Goal: Task Accomplishment & Management: Complete application form

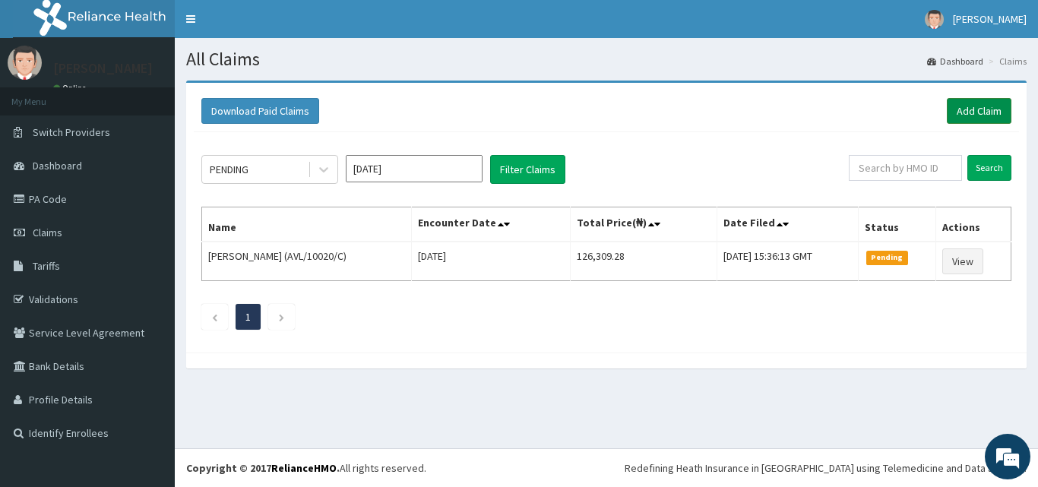
click at [967, 116] on link "Add Claim" at bounding box center [979, 111] width 65 height 26
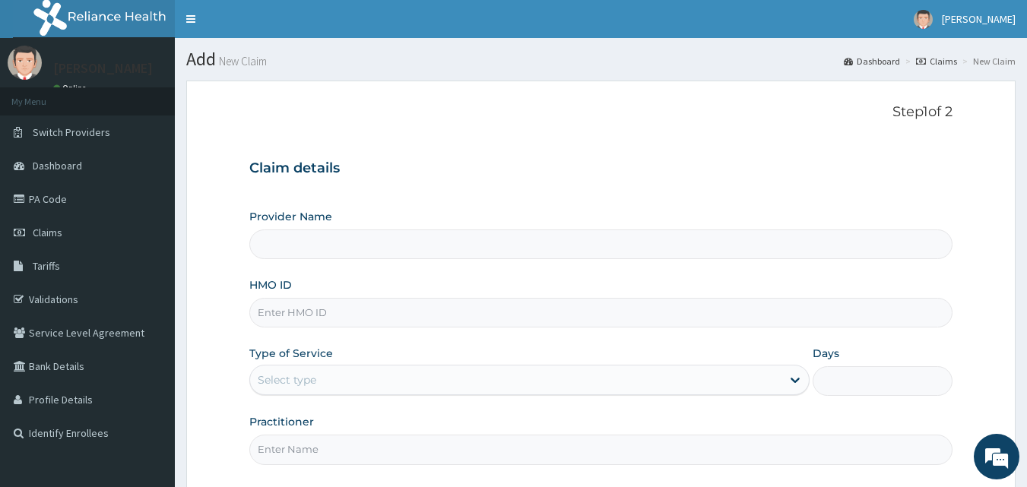
type input "Mobonike Hospital and Maternity home"
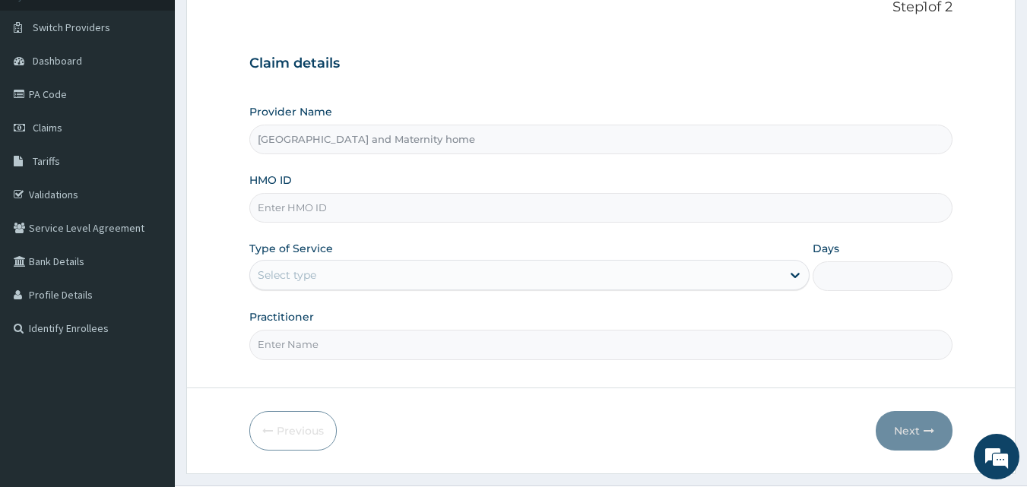
click at [498, 218] on input "HMO ID" at bounding box center [601, 208] width 704 height 30
paste input "NPP/10145/C"
type input "NPP/10145/C"
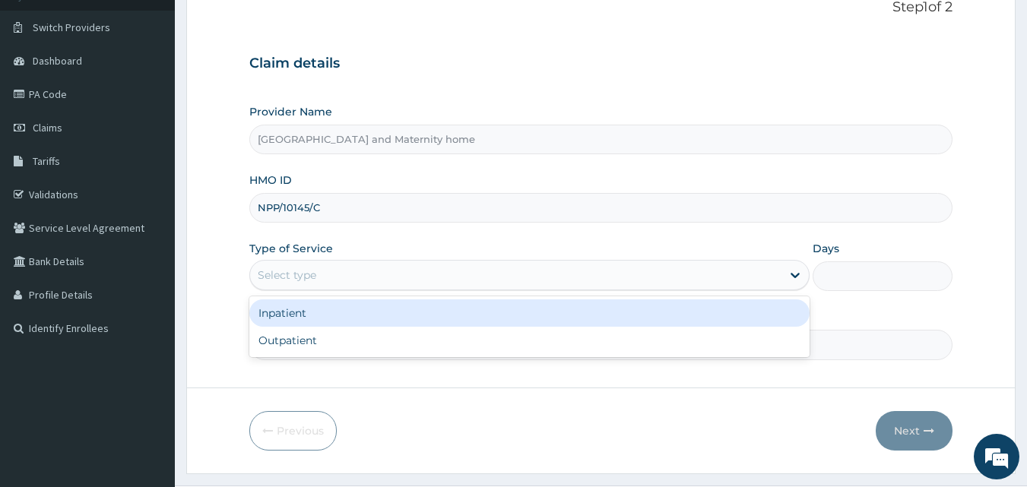
click at [445, 285] on div "Select type" at bounding box center [515, 275] width 531 height 24
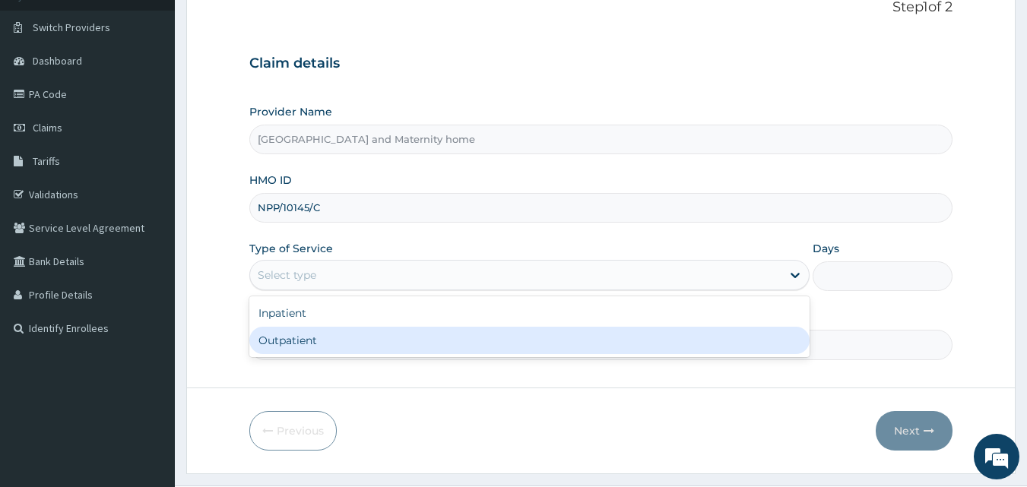
click at [417, 331] on div "Outpatient" at bounding box center [529, 340] width 560 height 27
type input "1"
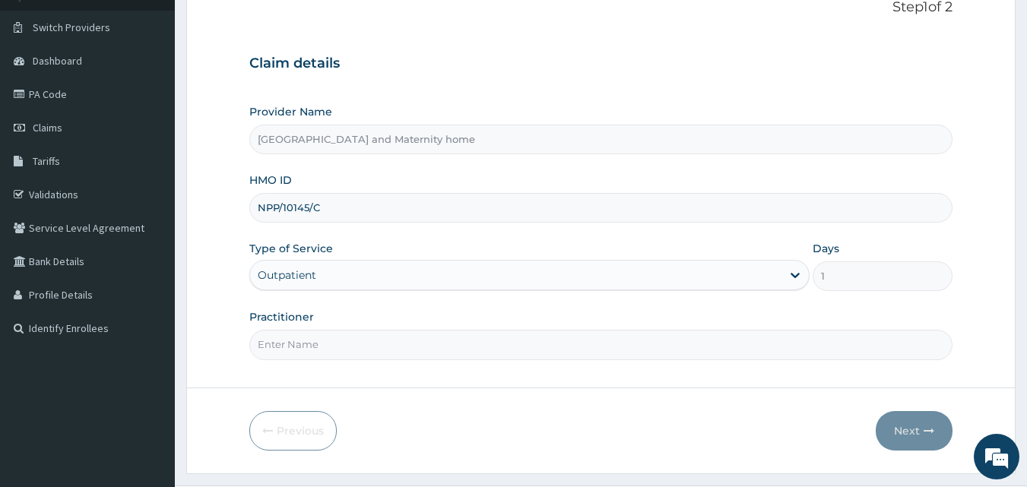
click at [445, 346] on input "Practitioner" at bounding box center [601, 345] width 704 height 30
type input "DR. MBONU CLINTON"
click at [922, 423] on button "Next" at bounding box center [914, 431] width 77 height 40
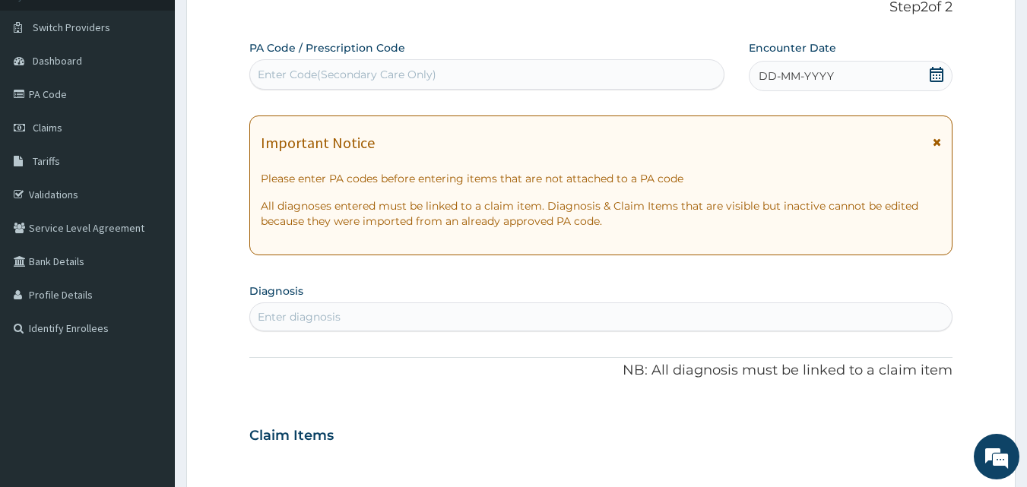
click at [936, 81] on icon at bounding box center [936, 74] width 14 height 15
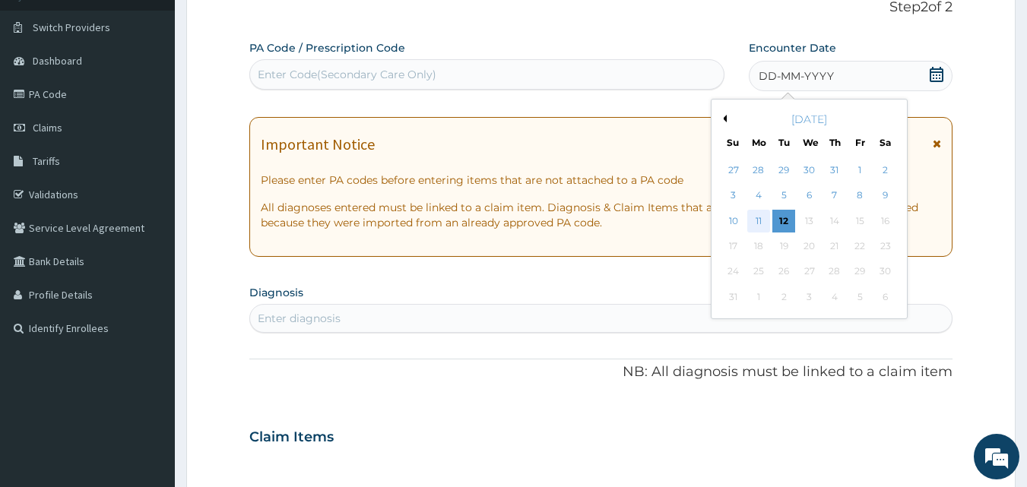
click at [762, 223] on div "11" at bounding box center [758, 221] width 23 height 23
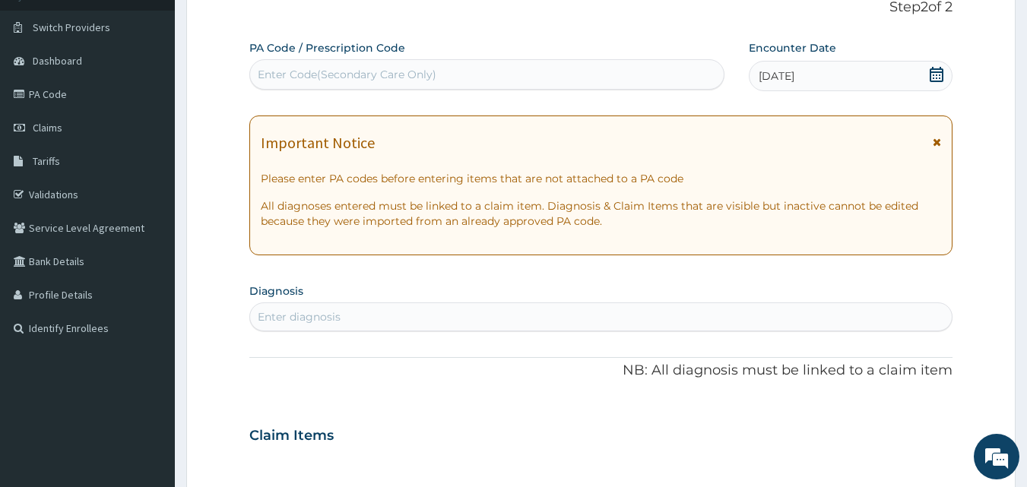
click at [486, 304] on div "Enter diagnosis" at bounding box center [601, 316] width 704 height 29
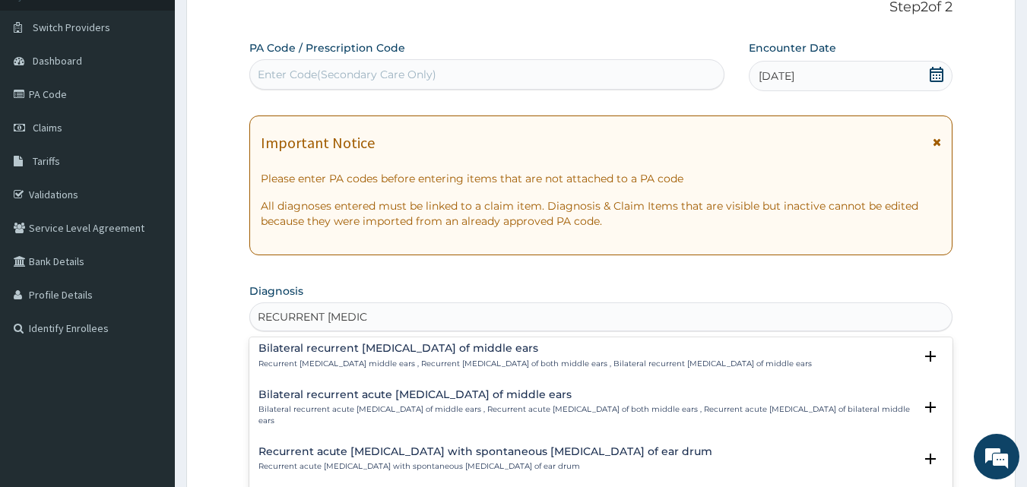
scroll to position [144, 0]
type input "RECURRENT OTITIS"
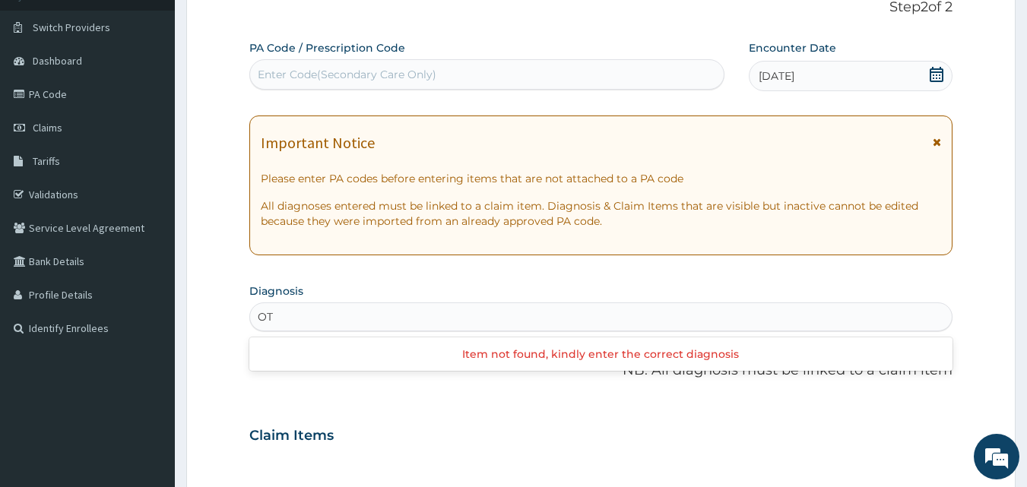
type input "O"
type input "T"
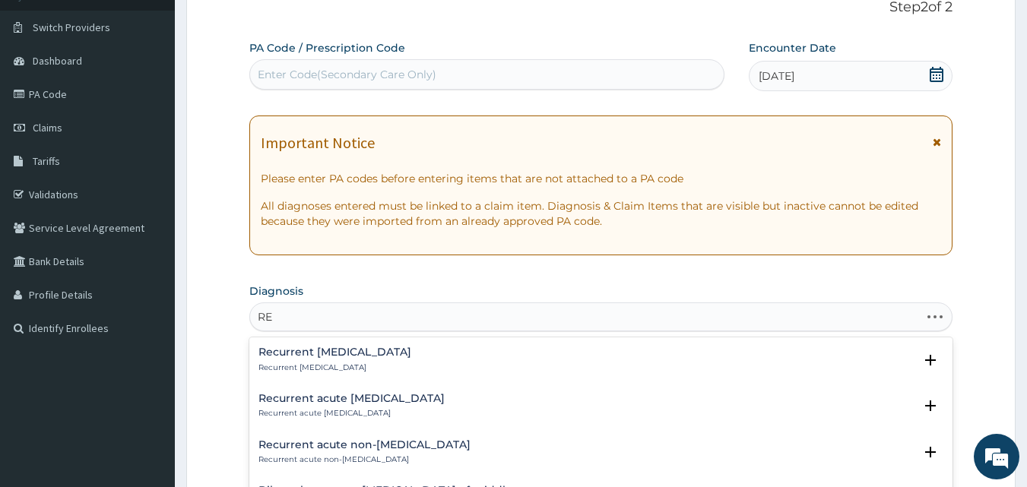
type input "R"
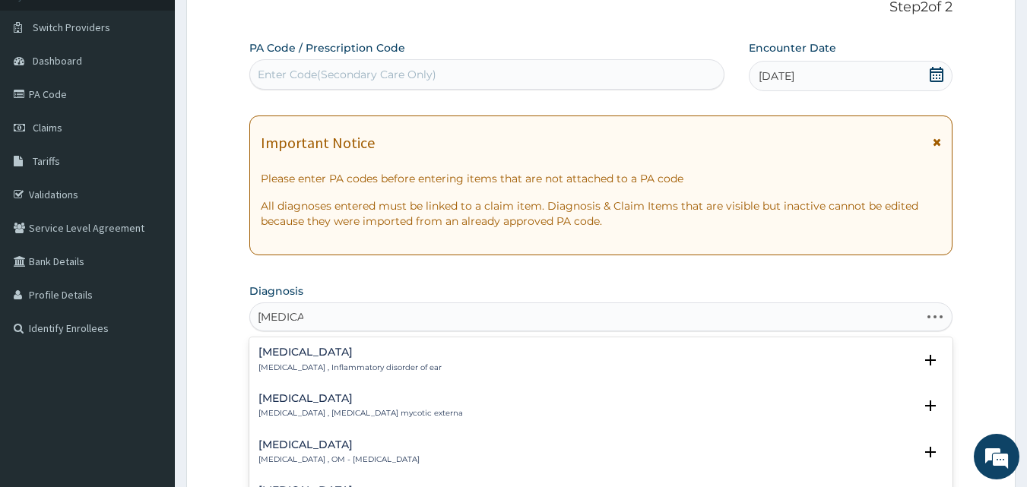
type input "OTITIS EX"
click at [369, 407] on div "Otitis externa Swimmer's ear , Otitis externa , OE - Otitis externa , Inflammat…" at bounding box center [442, 406] width 369 height 27
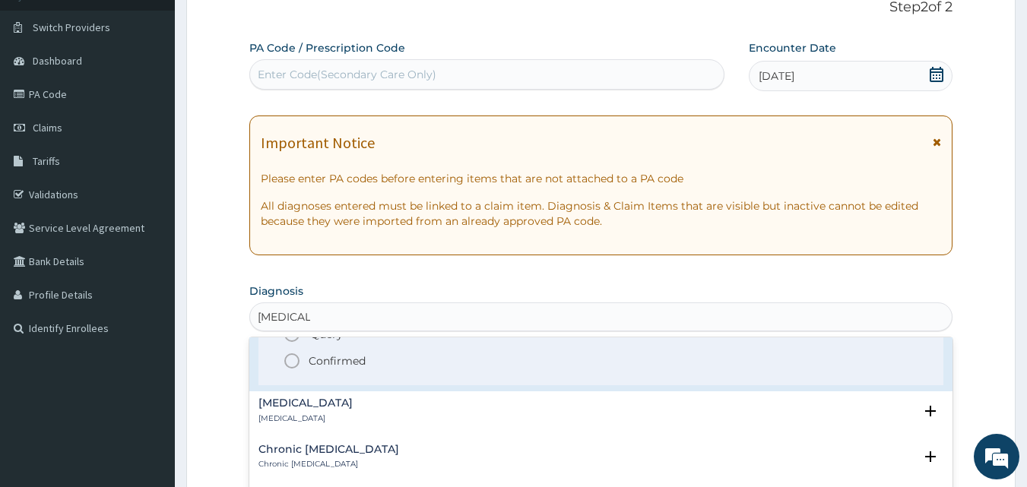
scroll to position [101, 0]
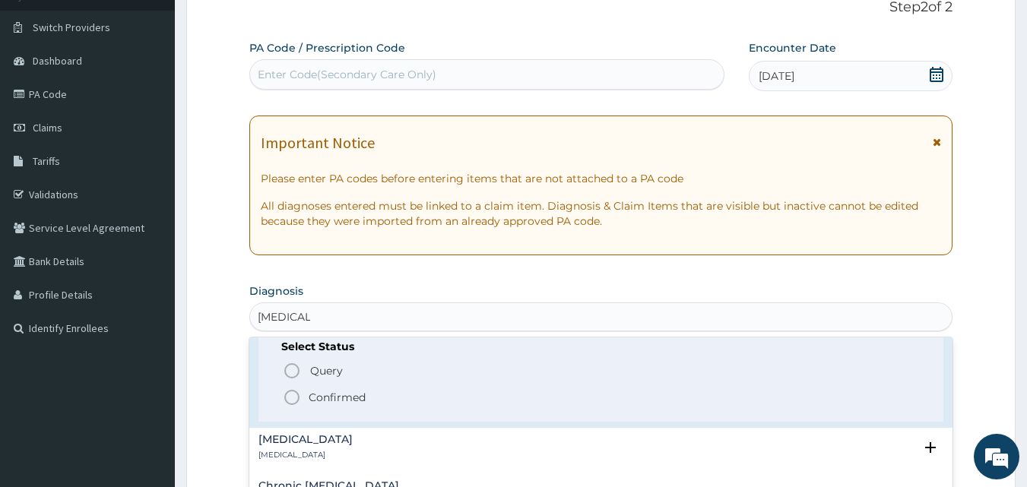
click at [297, 395] on icon "status option filled" at bounding box center [292, 397] width 18 height 18
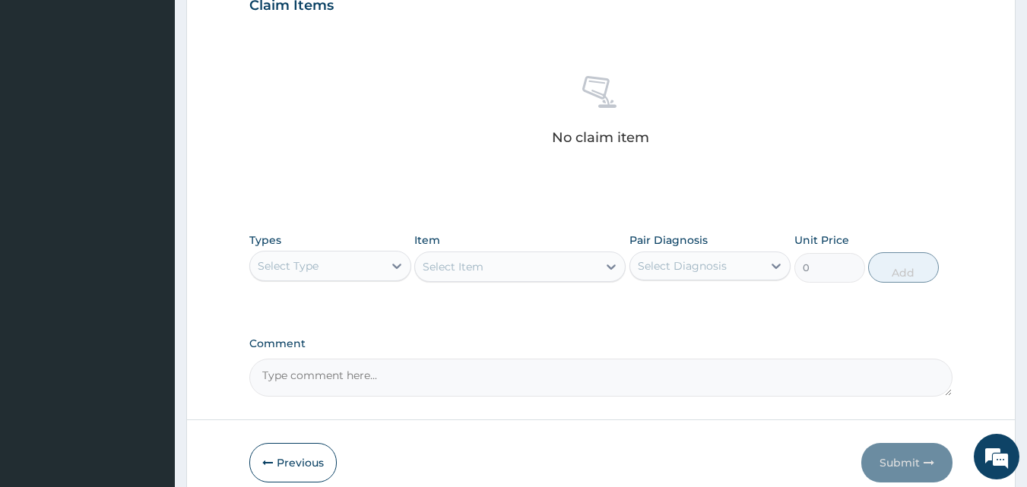
scroll to position [543, 0]
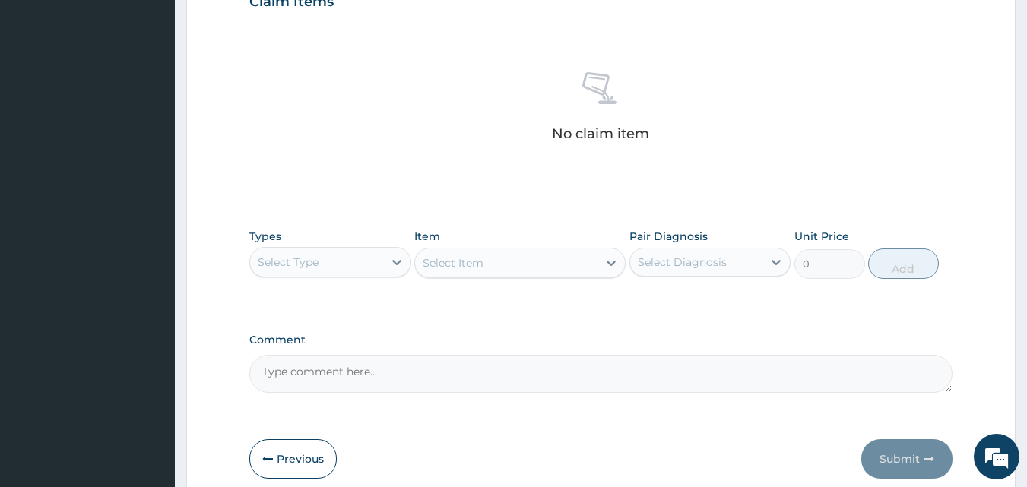
click at [354, 259] on div "Select Type" at bounding box center [316, 262] width 133 height 24
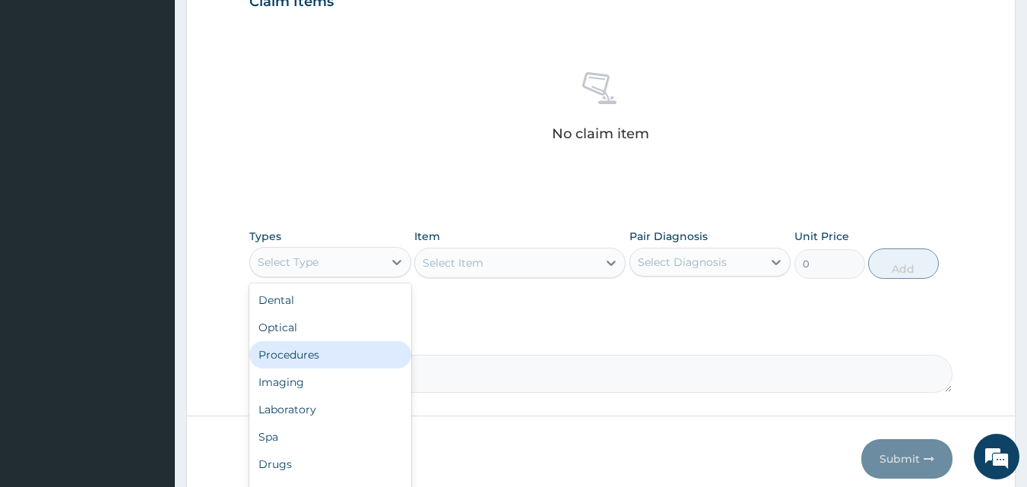
click at [338, 360] on div "Procedures" at bounding box center [330, 354] width 162 height 27
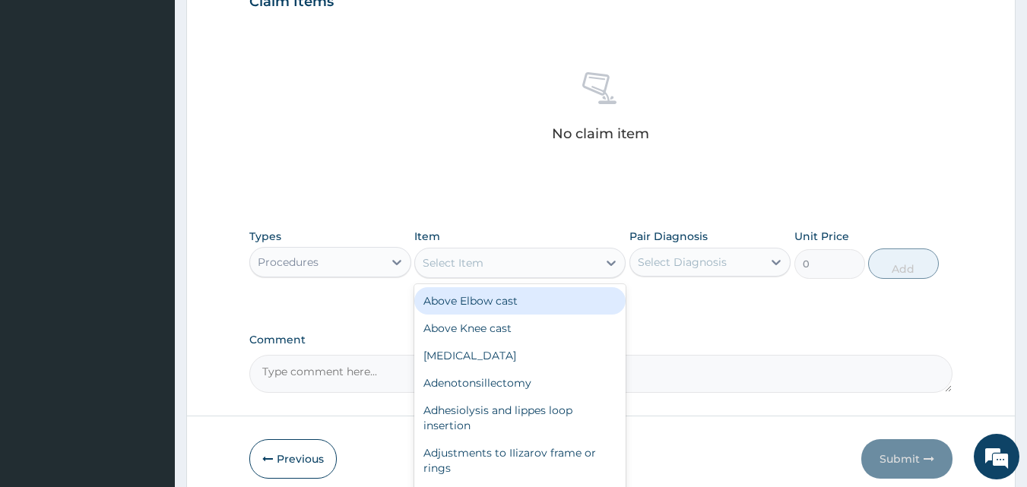
click at [532, 254] on div "Select Item" at bounding box center [506, 263] width 182 height 24
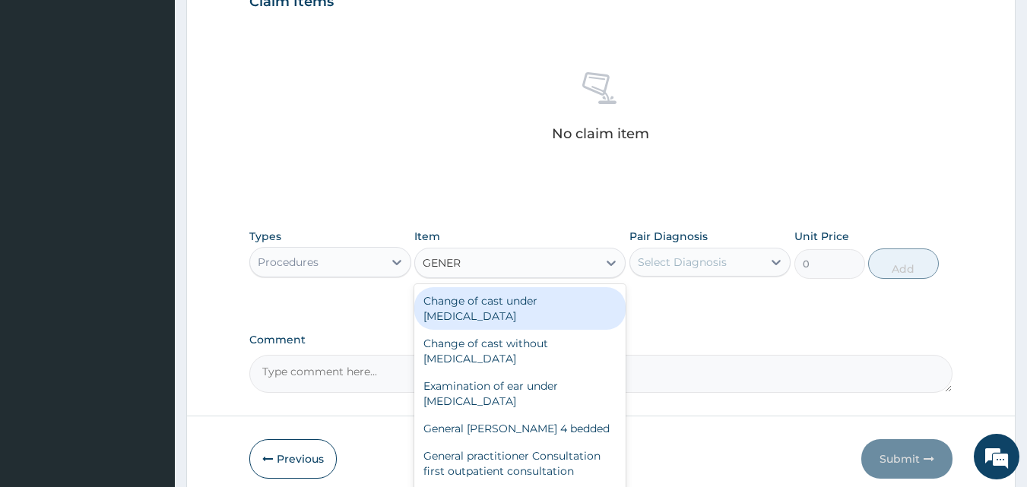
type input "GENERA"
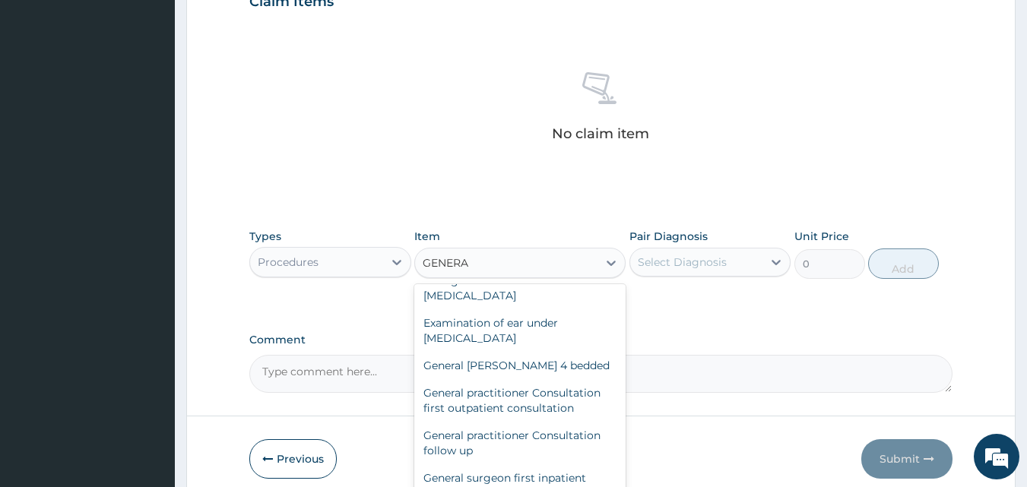
scroll to position [60, 0]
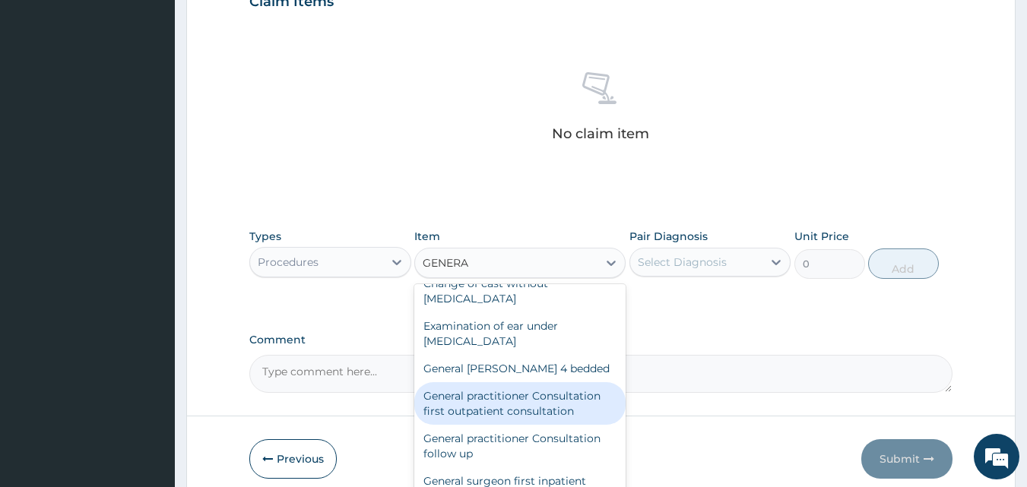
click at [558, 406] on div "General practitioner Consultation first outpatient consultation" at bounding box center [519, 403] width 211 height 43
type input "3547.5"
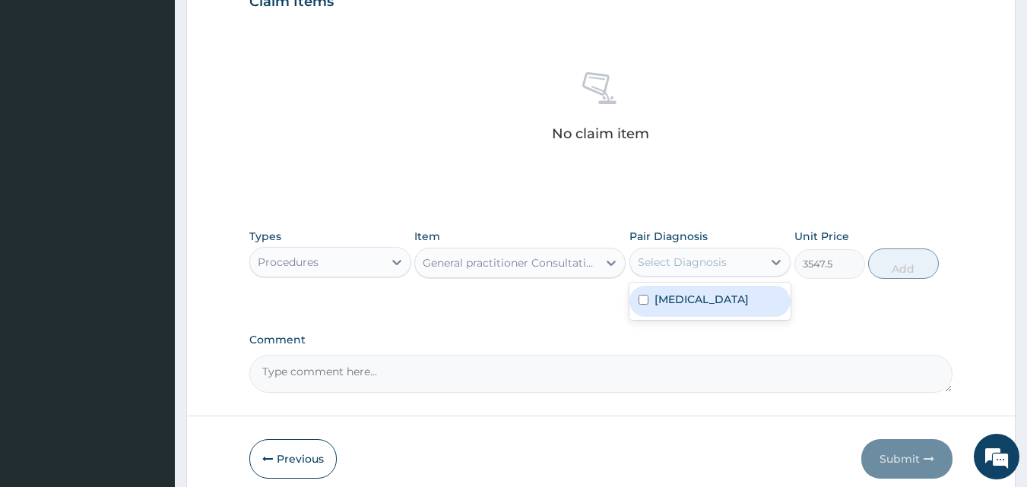
click at [717, 268] on div "Select Diagnosis" at bounding box center [682, 262] width 89 height 15
click at [690, 300] on label "Otitis externa" at bounding box center [701, 299] width 94 height 15
checkbox input "true"
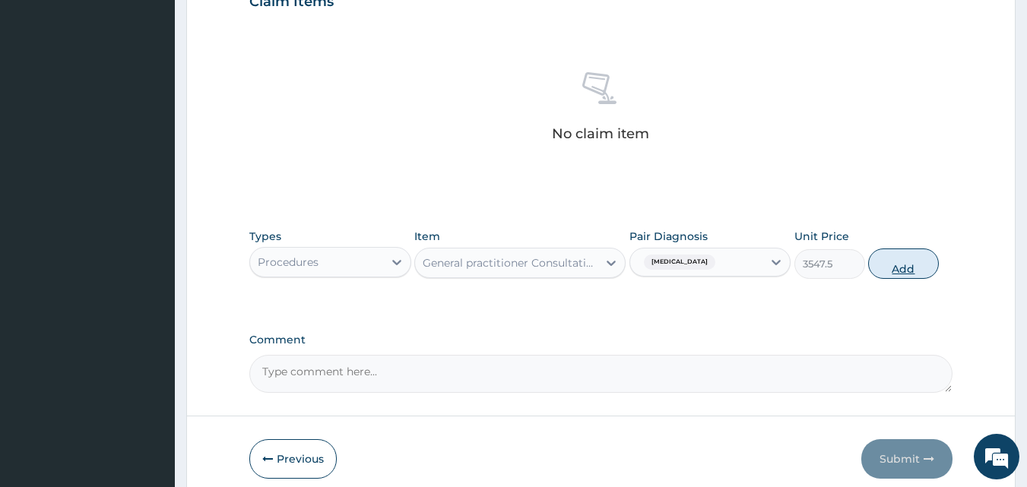
click at [883, 260] on button "Add" at bounding box center [903, 264] width 71 height 30
type input "0"
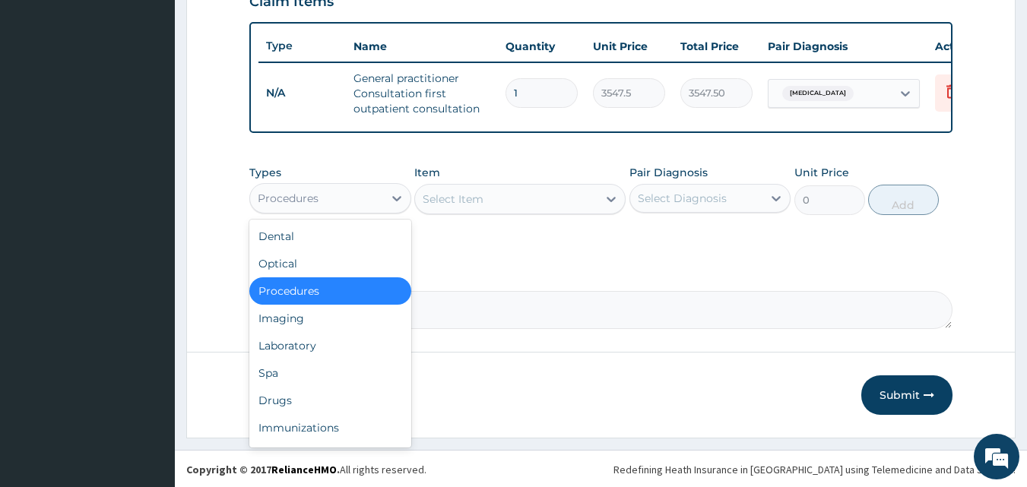
click at [350, 211] on div "Procedures" at bounding box center [316, 198] width 133 height 24
click at [293, 404] on div "Drugs" at bounding box center [330, 400] width 162 height 27
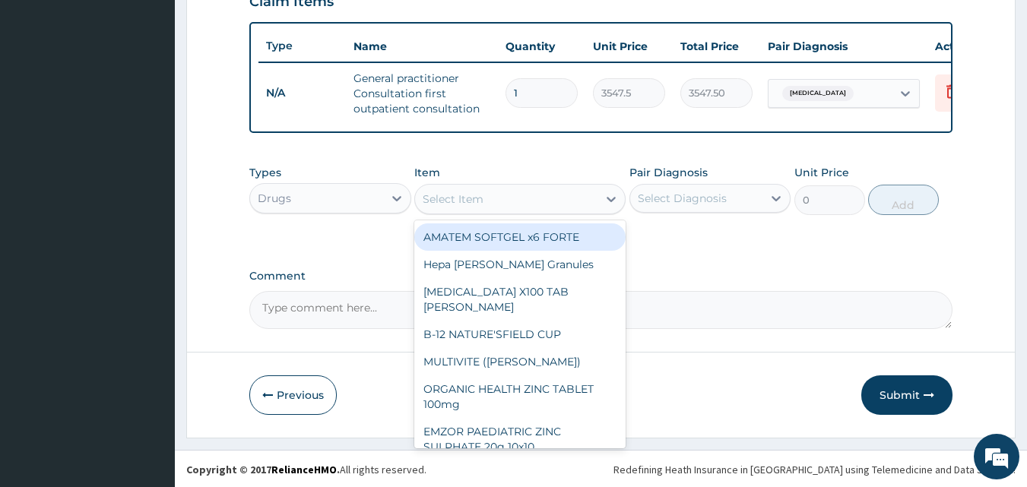
click at [483, 211] on div "Select Item" at bounding box center [506, 199] width 182 height 24
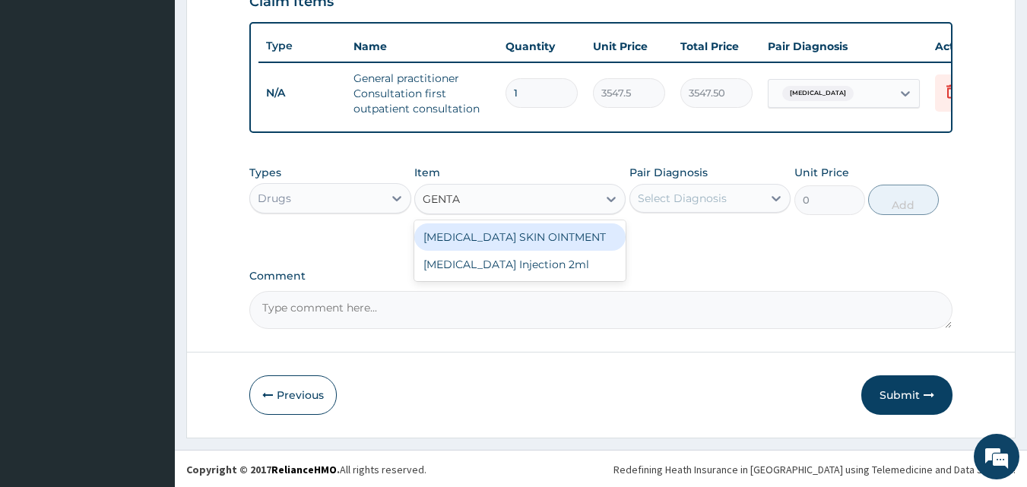
type input "GENTA"
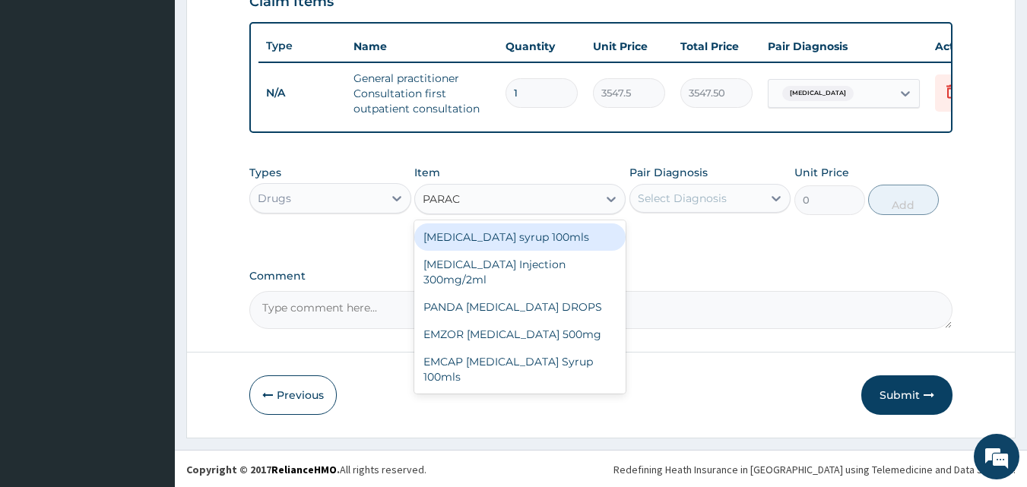
type input "PARACE"
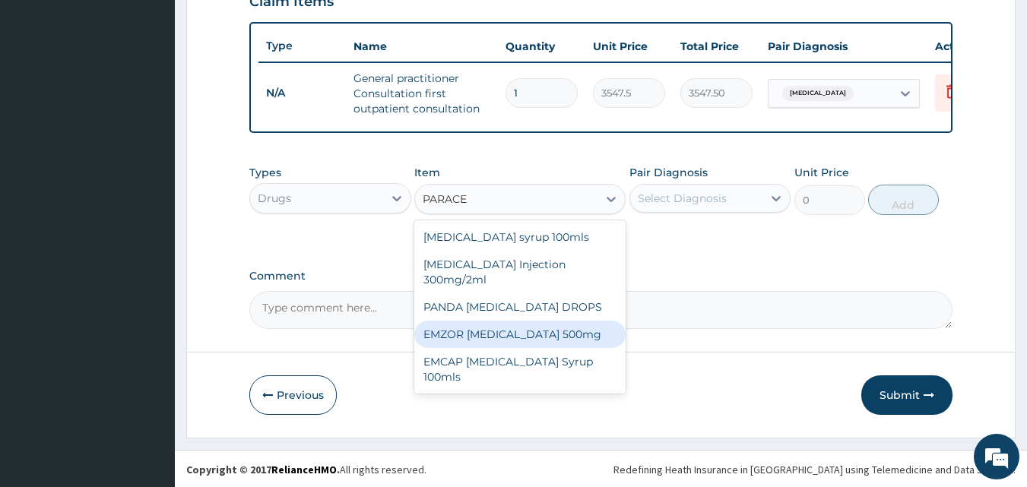
click at [458, 332] on div "EMZOR PARACETAMOL 500mg" at bounding box center [519, 334] width 211 height 27
type input "23.65"
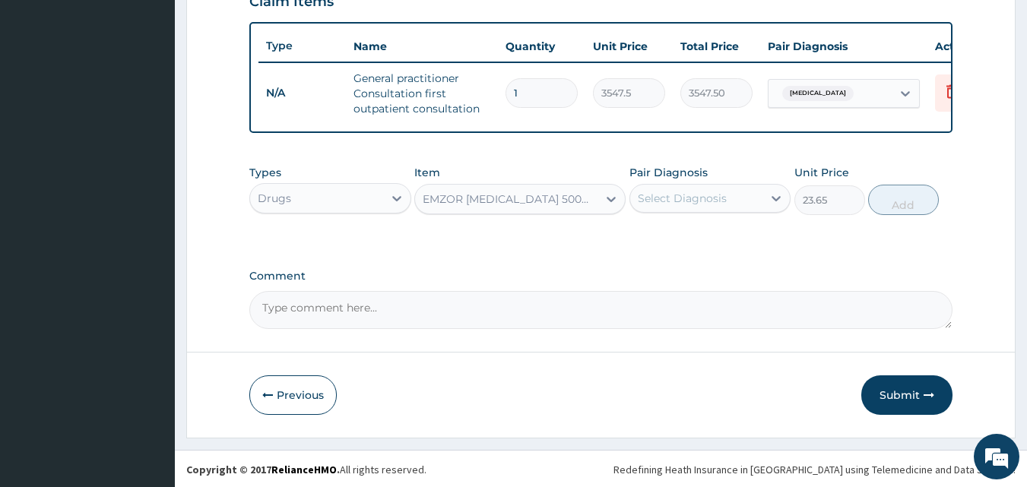
click at [458, 329] on textarea "Comment" at bounding box center [601, 310] width 704 height 38
click at [679, 206] on div "Select Diagnosis" at bounding box center [682, 198] width 89 height 15
click at [660, 253] on div "Otitis externa" at bounding box center [710, 237] width 162 height 31
checkbox input "true"
click at [896, 208] on button "Add" at bounding box center [903, 200] width 71 height 30
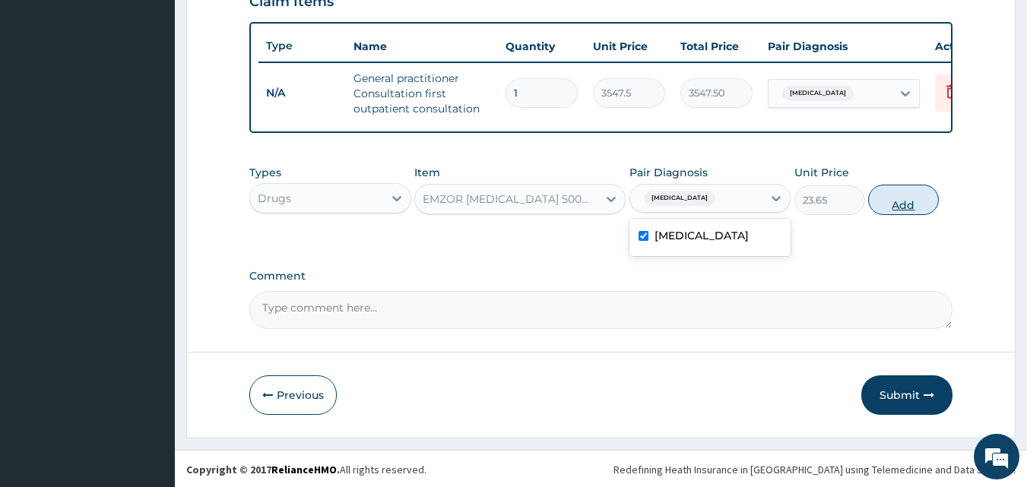
type input "0"
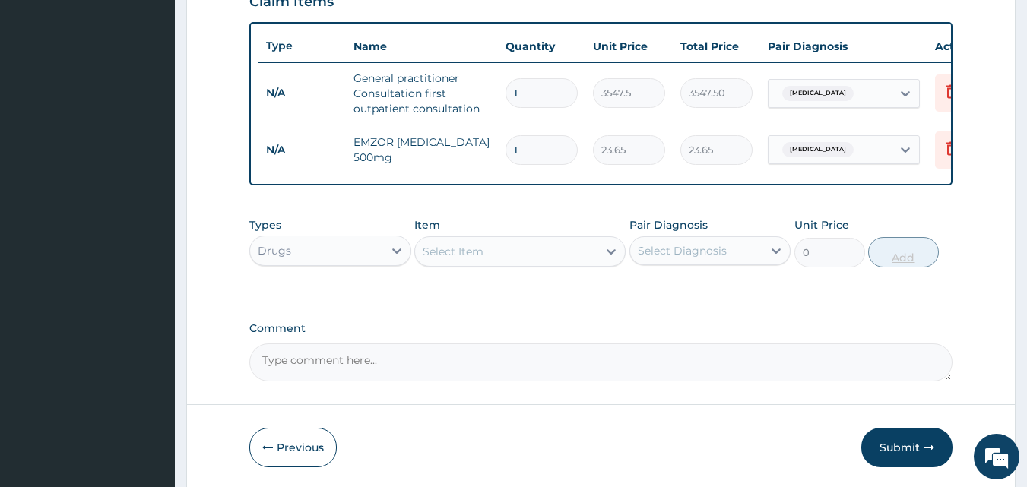
type input "0.00"
type input "9"
type input "212.85"
type input "9"
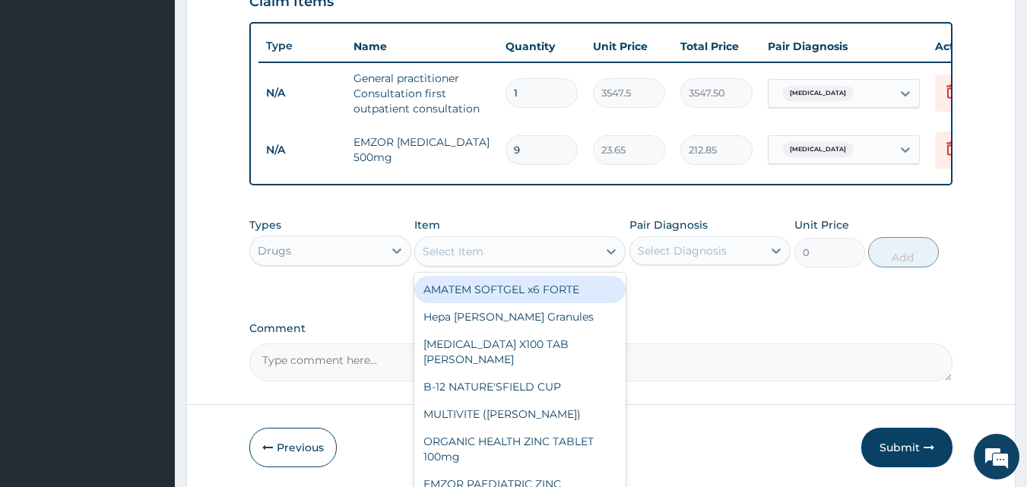
click at [448, 259] on div "Select Item" at bounding box center [453, 251] width 61 height 15
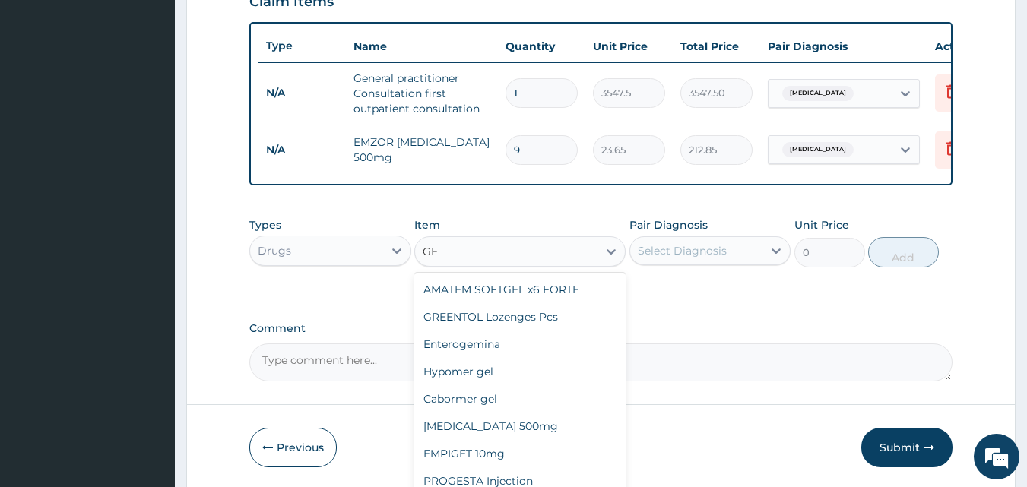
type input "G"
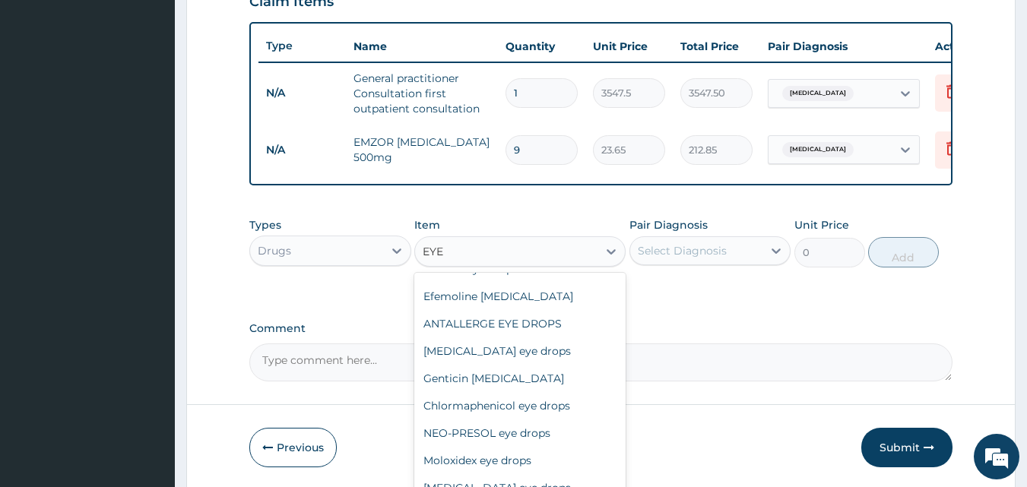
scroll to position [122, 0]
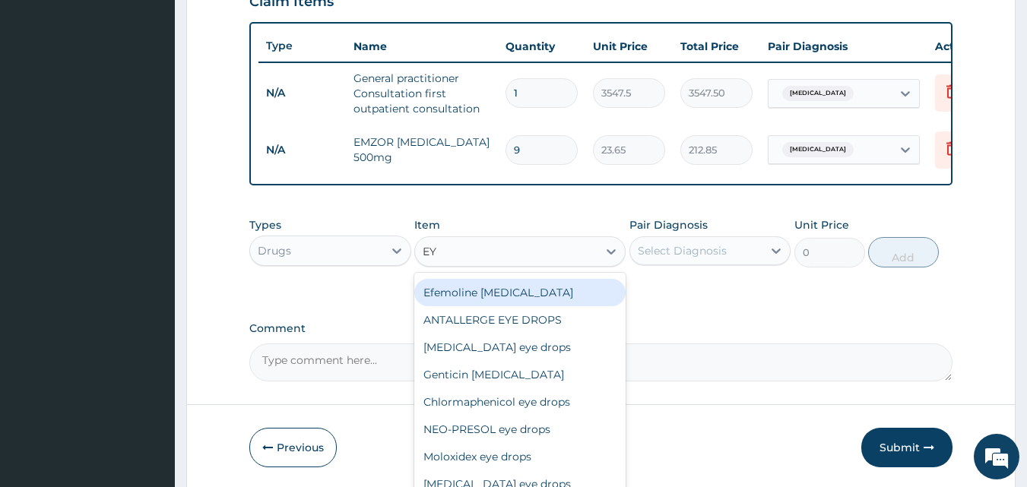
type input "E"
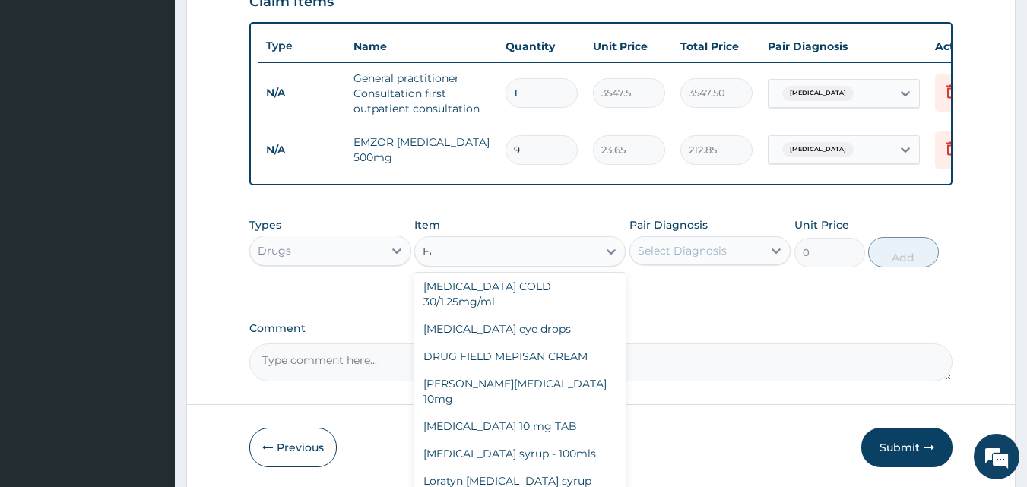
scroll to position [0, 0]
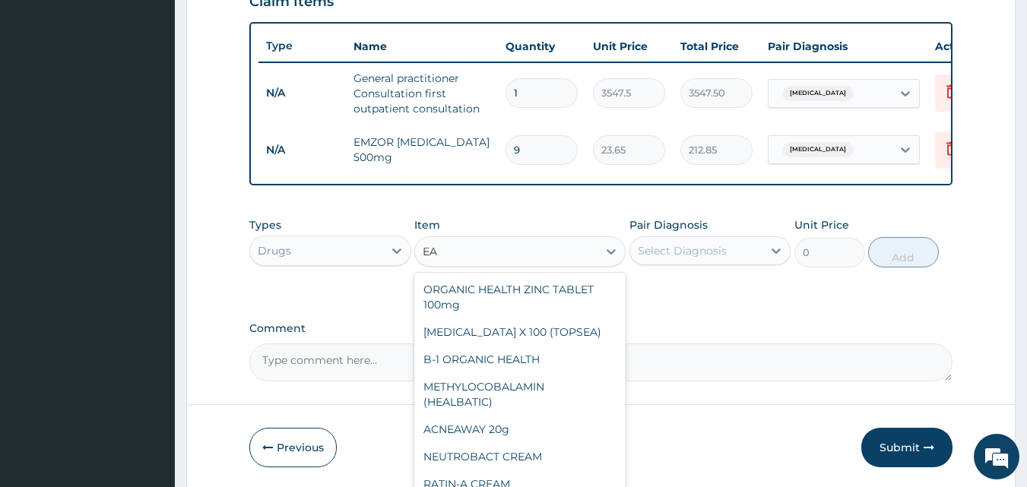
type input "E"
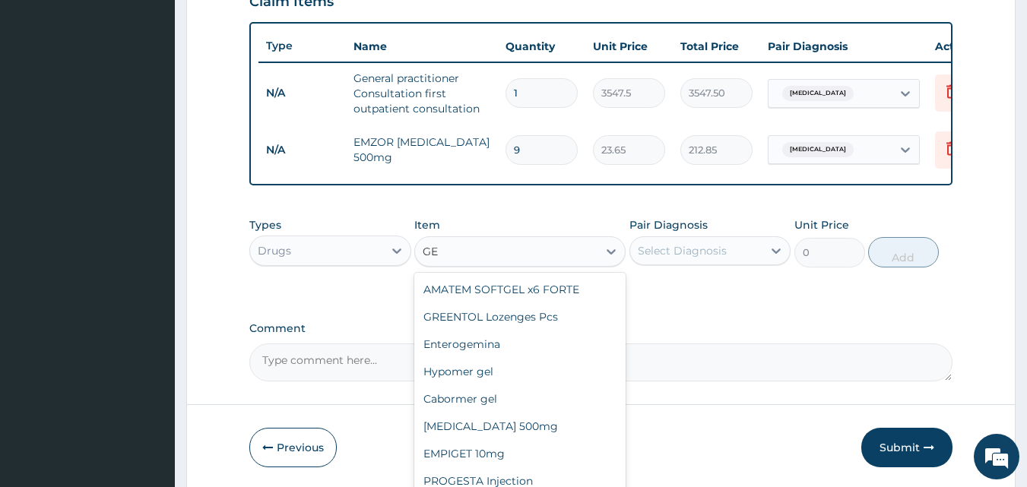
type input "G"
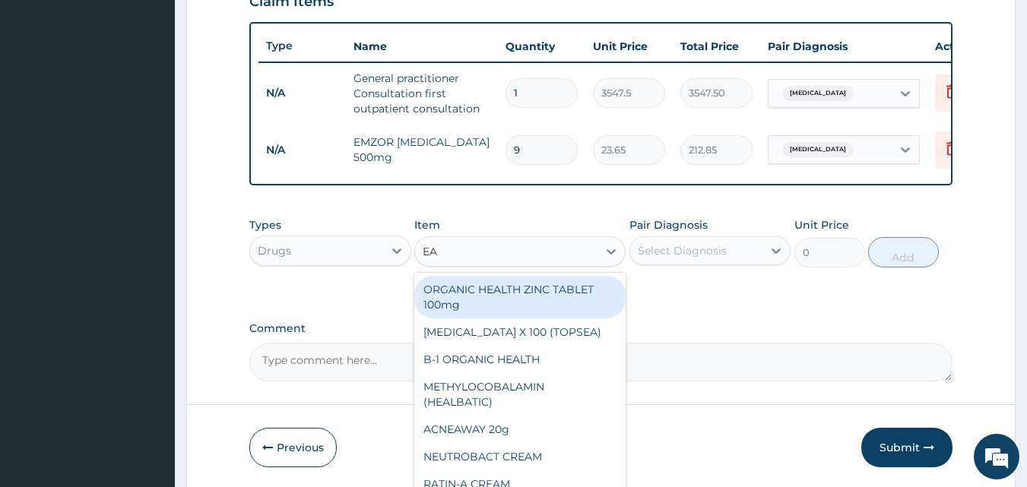
type input "EAR"
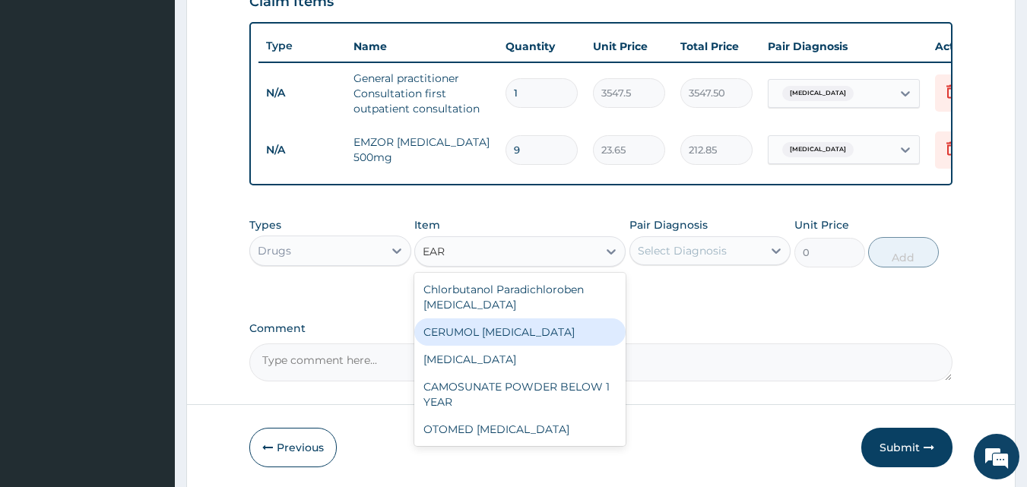
click at [553, 346] on div "CERUMOL EAR DROP" at bounding box center [519, 331] width 211 height 27
type input "4730"
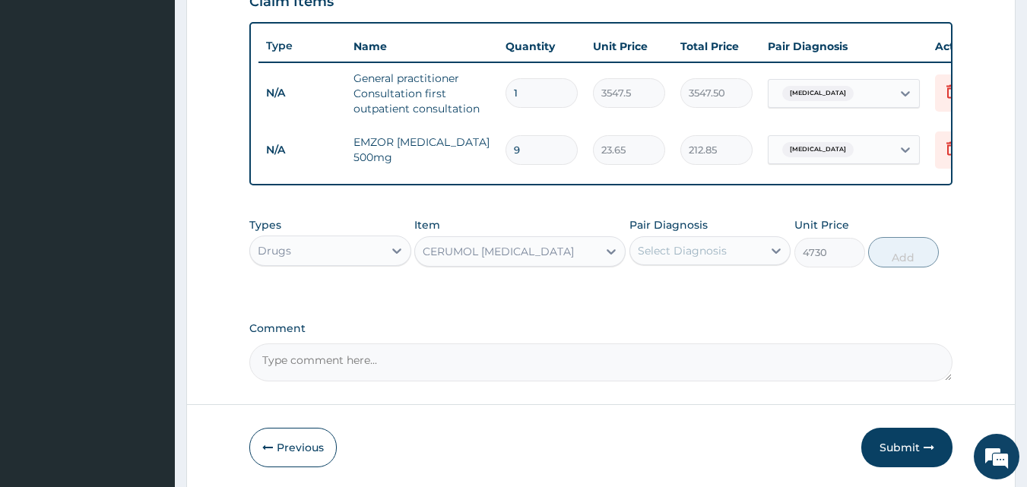
click at [728, 263] on div "Select Diagnosis" at bounding box center [696, 251] width 133 height 24
click at [708, 306] on div "Otitis externa" at bounding box center [710, 289] width 162 height 31
checkbox input "true"
click at [923, 260] on button "Add" at bounding box center [903, 252] width 71 height 30
type input "0"
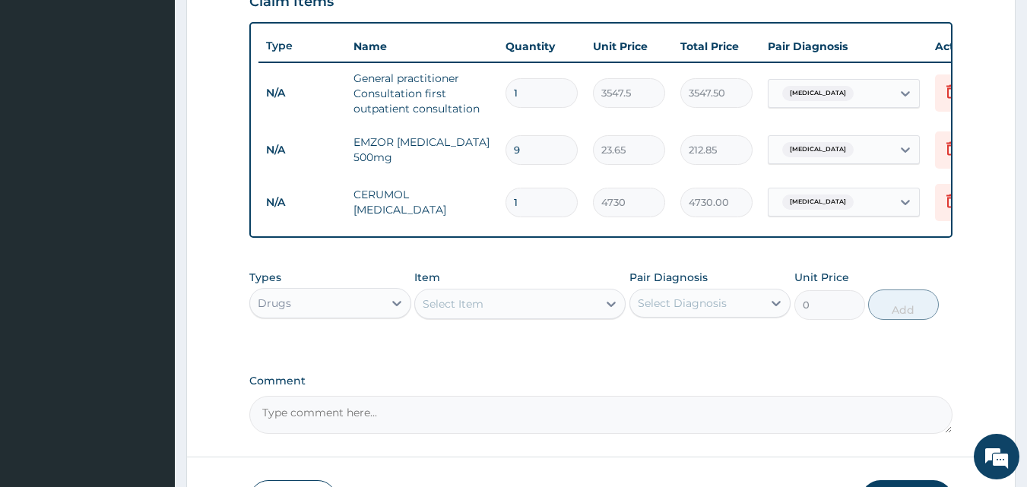
scroll to position [661, 0]
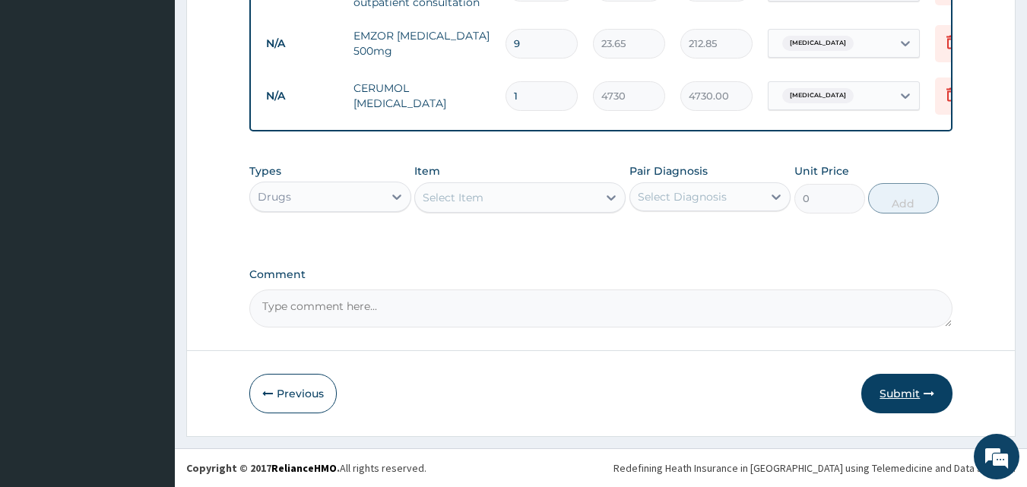
click at [902, 394] on button "Submit" at bounding box center [906, 394] width 91 height 40
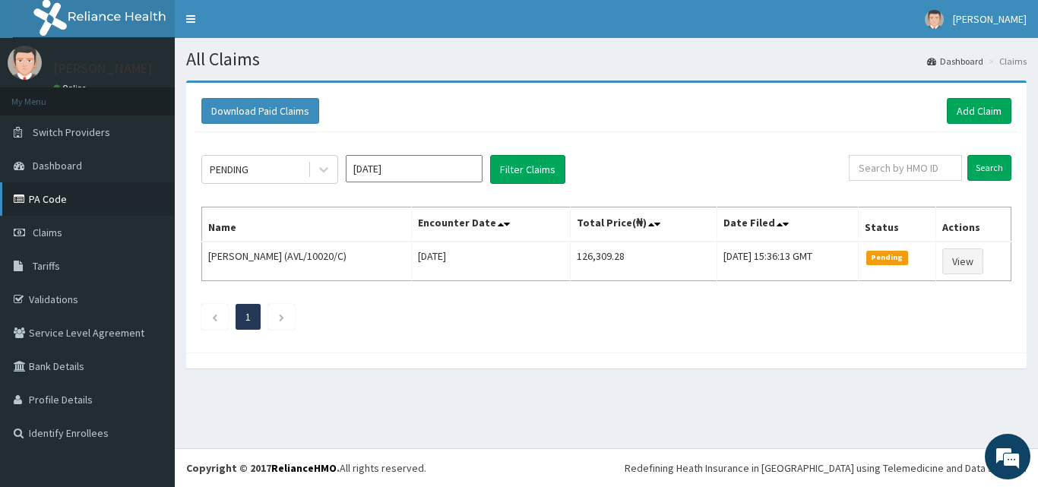
click at [64, 205] on link "PA Code" at bounding box center [87, 198] width 175 height 33
click at [965, 106] on link "Add Claim" at bounding box center [979, 111] width 65 height 26
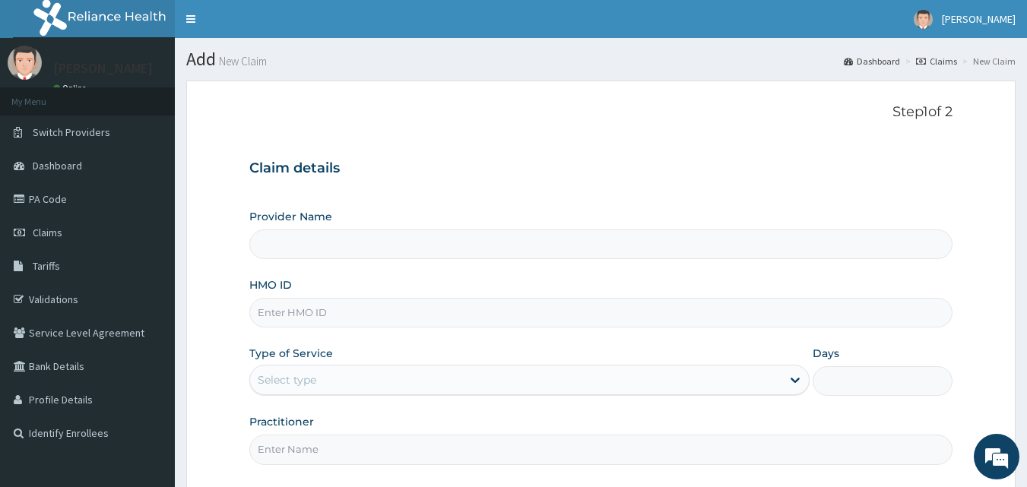
type input "Mobonike Hospital and Maternity home"
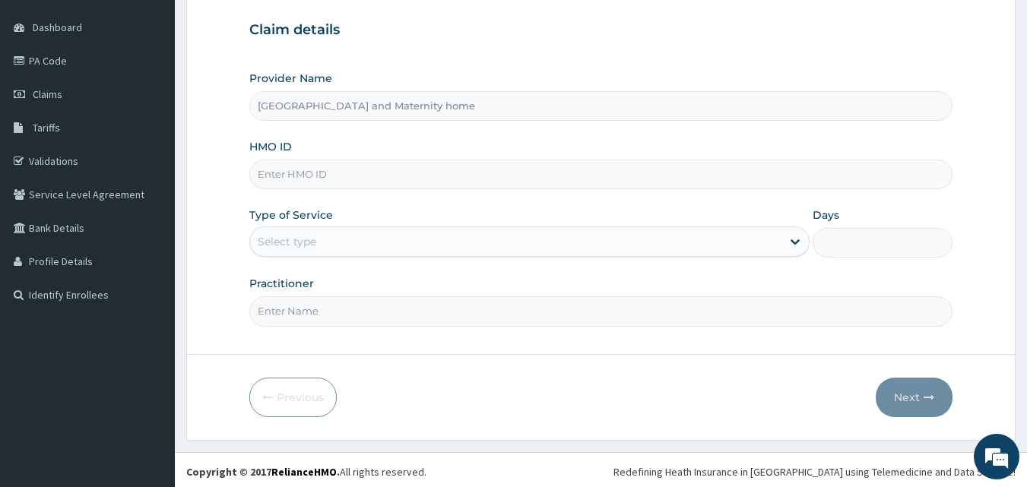
scroll to position [142, 0]
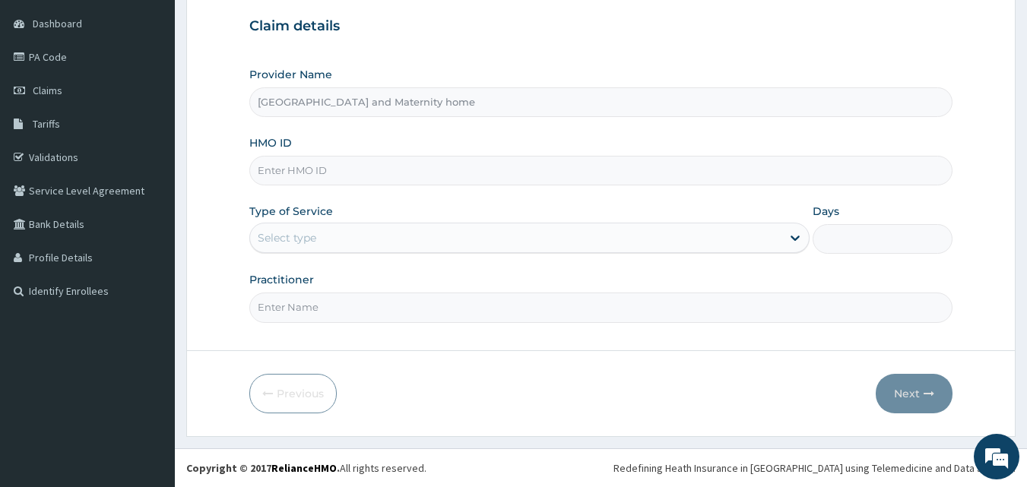
click at [537, 176] on input "HMO ID" at bounding box center [601, 171] width 704 height 30
paste input "NPP/10145/A"
type input "NPP/10145/A"
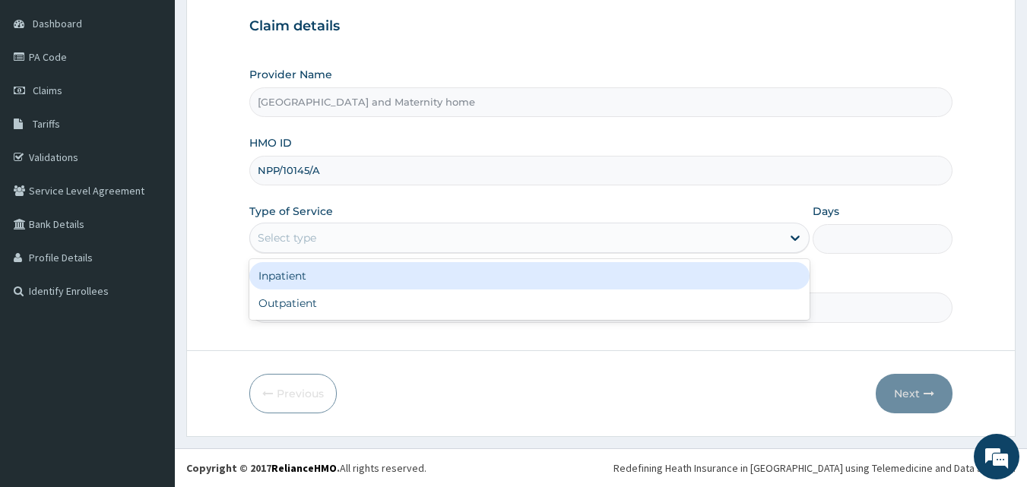
click at [405, 233] on div "Select type" at bounding box center [515, 238] width 531 height 24
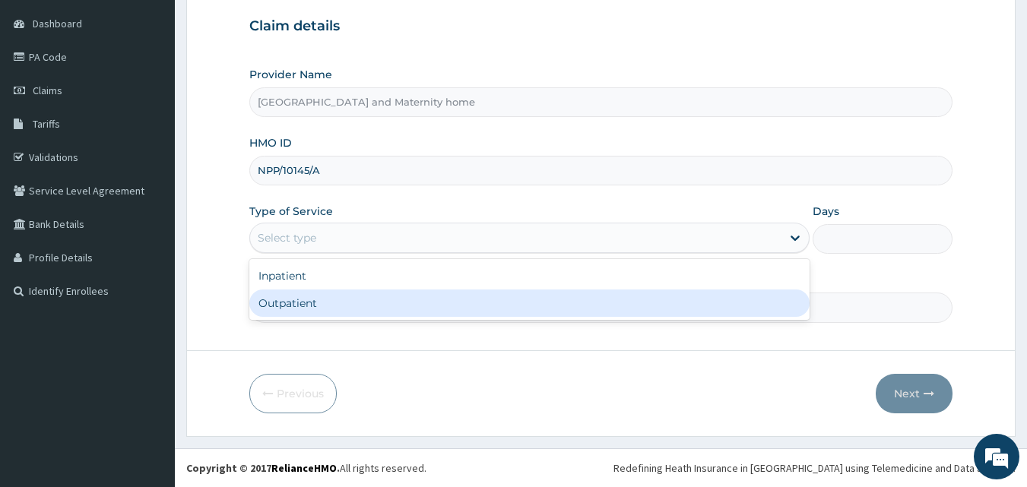
click at [366, 306] on div "Outpatient" at bounding box center [529, 303] width 560 height 27
type input "1"
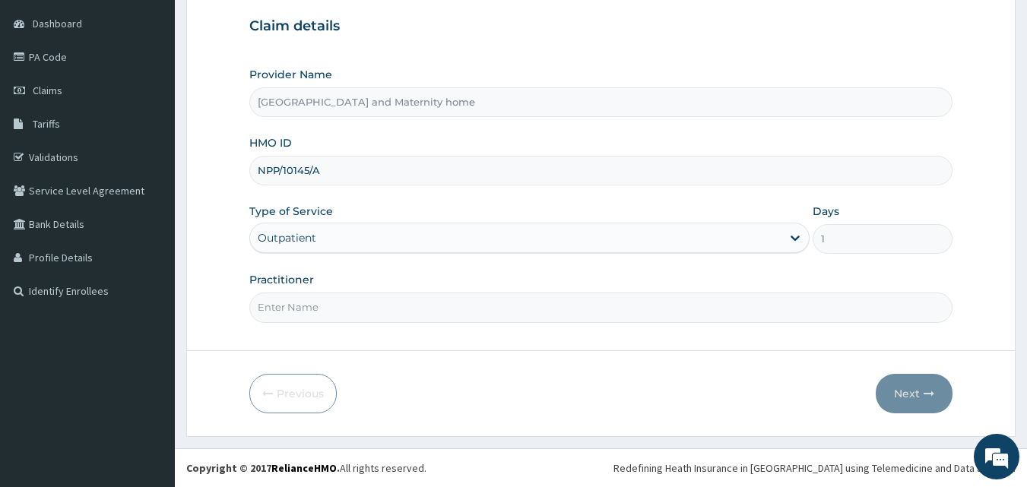
click at [366, 306] on input "Practitioner" at bounding box center [601, 308] width 704 height 30
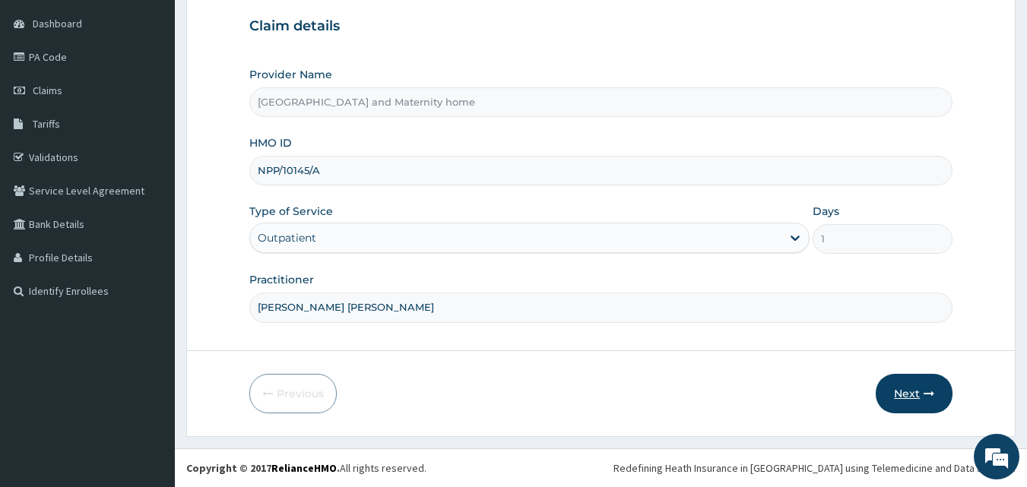
type input "DR. MBONU CLINTON"
click at [888, 382] on button "Next" at bounding box center [914, 394] width 77 height 40
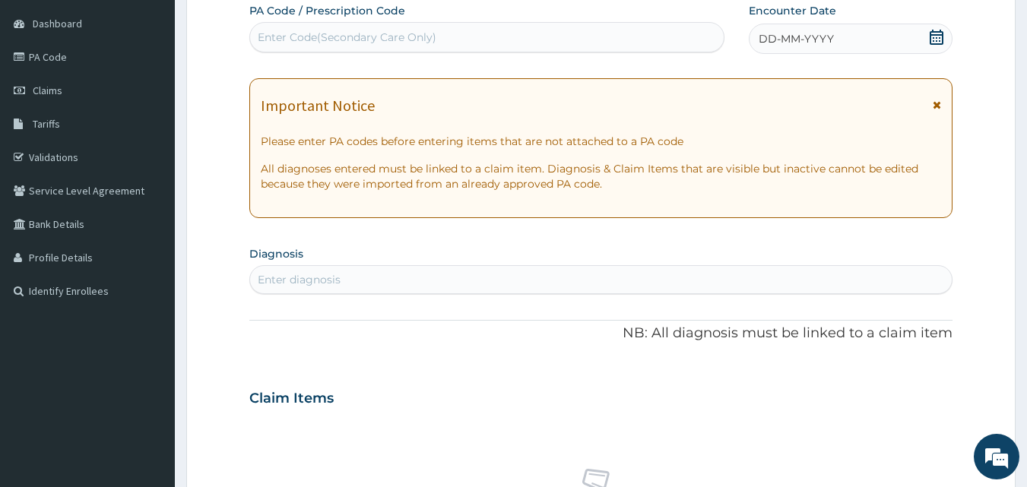
click at [941, 41] on icon at bounding box center [936, 37] width 15 height 15
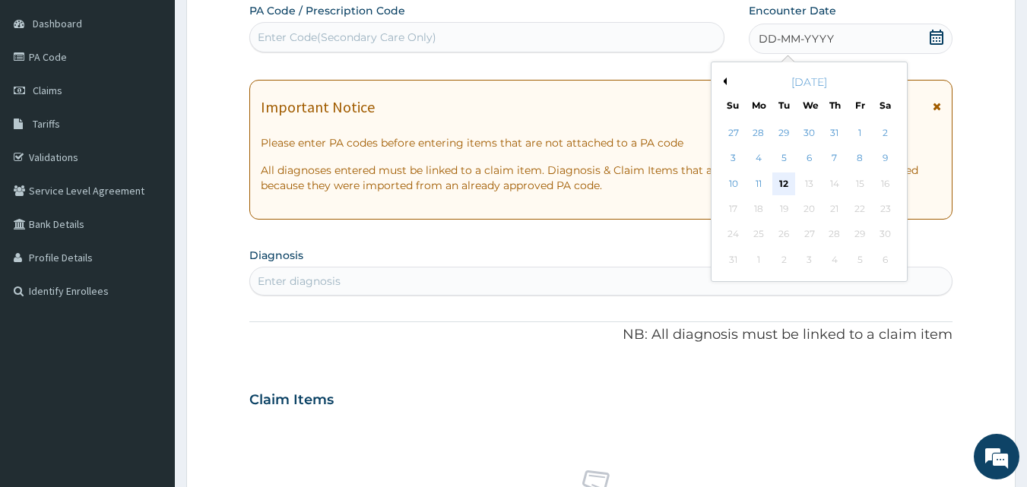
click at [782, 180] on div "12" at bounding box center [784, 184] width 23 height 23
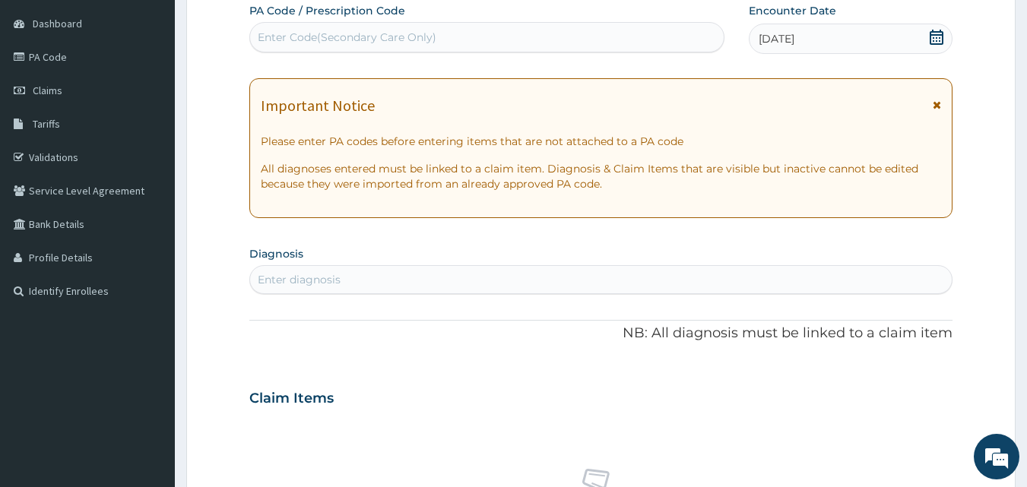
click at [474, 276] on div "Enter diagnosis" at bounding box center [601, 280] width 702 height 24
type input "MALARIA"
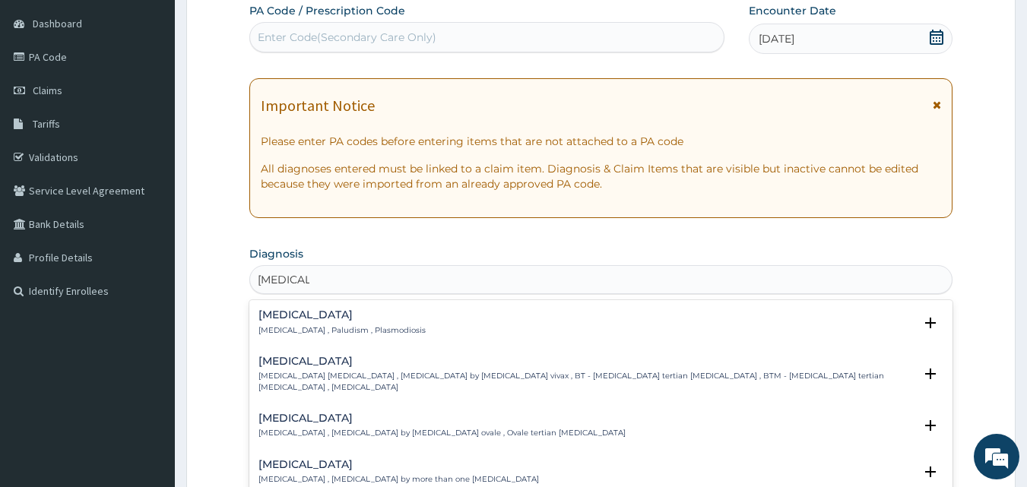
click at [293, 306] on div "Malaria Malaria , Paludism , Plasmodiosis Select Status Query Query covers susp…" at bounding box center [601, 326] width 704 height 46
click at [276, 330] on p "Malaria , Paludism , Plasmodiosis" at bounding box center [341, 330] width 167 height 11
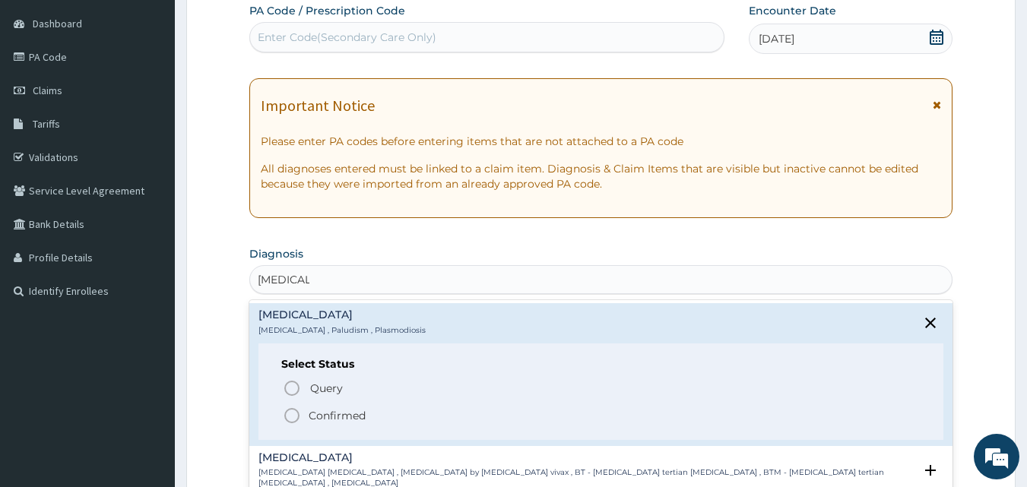
click at [291, 418] on icon "status option filled" at bounding box center [292, 416] width 18 height 18
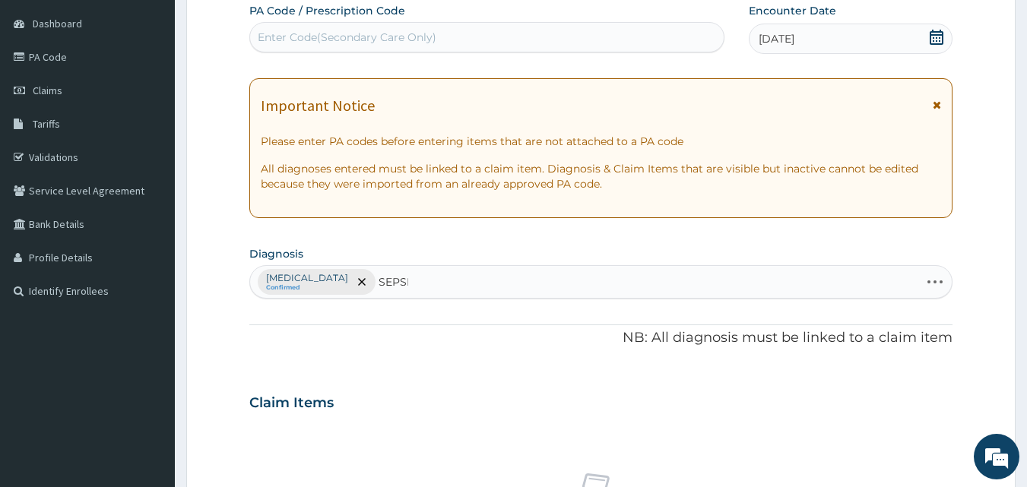
type input "SEPSIS"
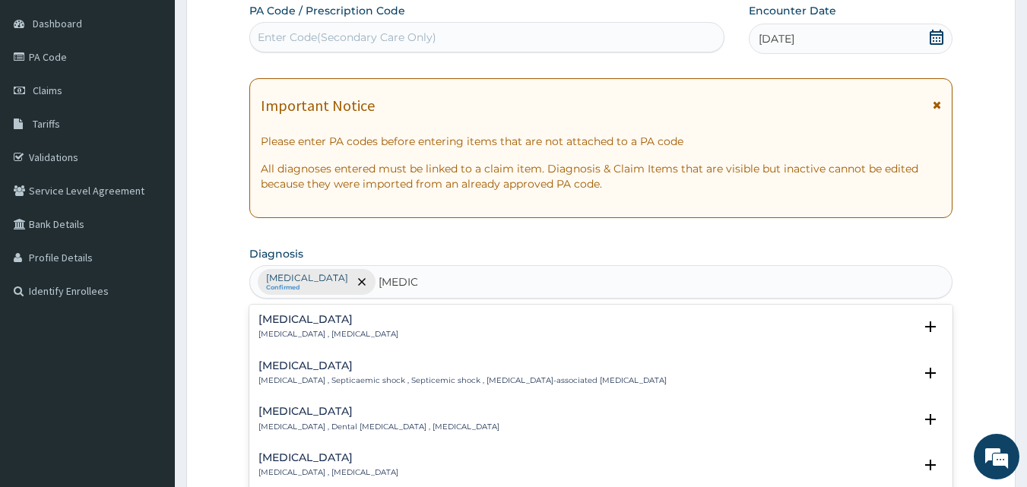
click at [290, 337] on p "Systemic infection , Sepsis" at bounding box center [328, 334] width 140 height 11
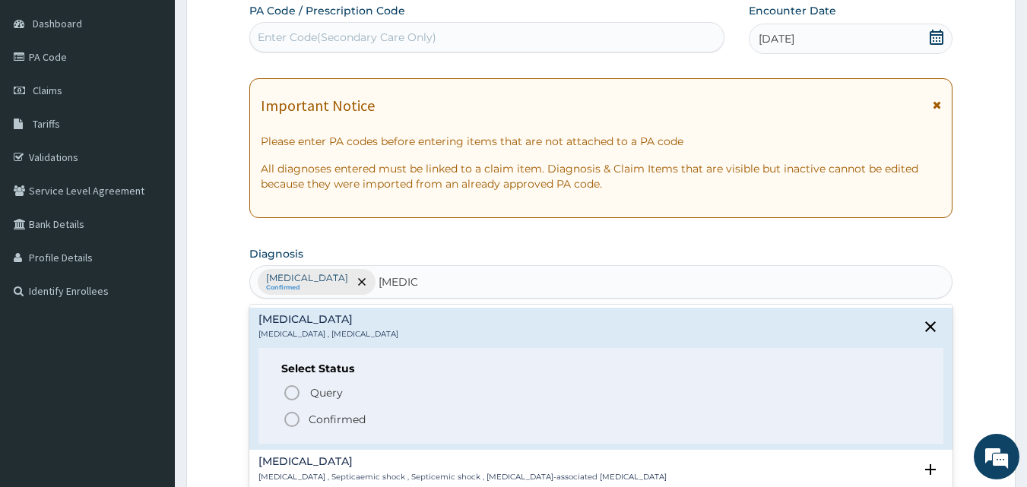
click at [288, 420] on icon "status option filled" at bounding box center [292, 419] width 18 height 18
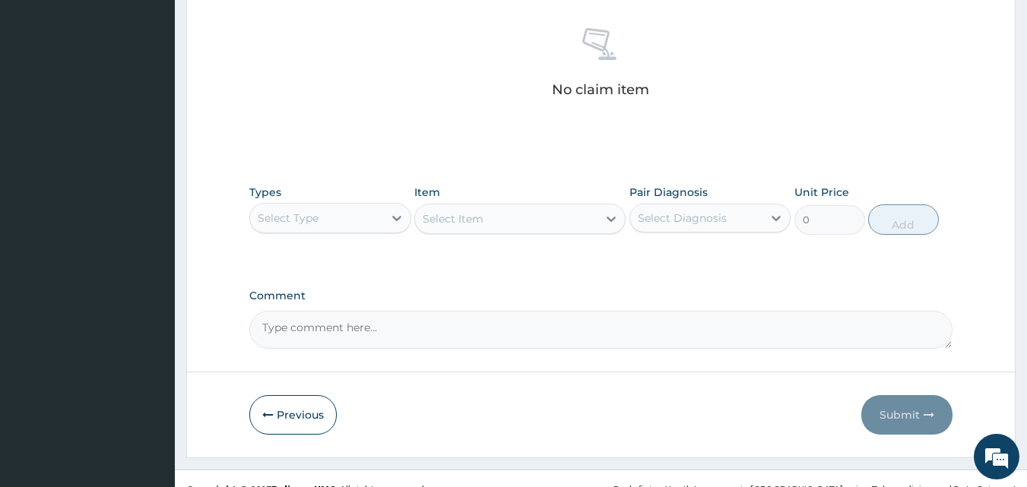
scroll to position [609, 0]
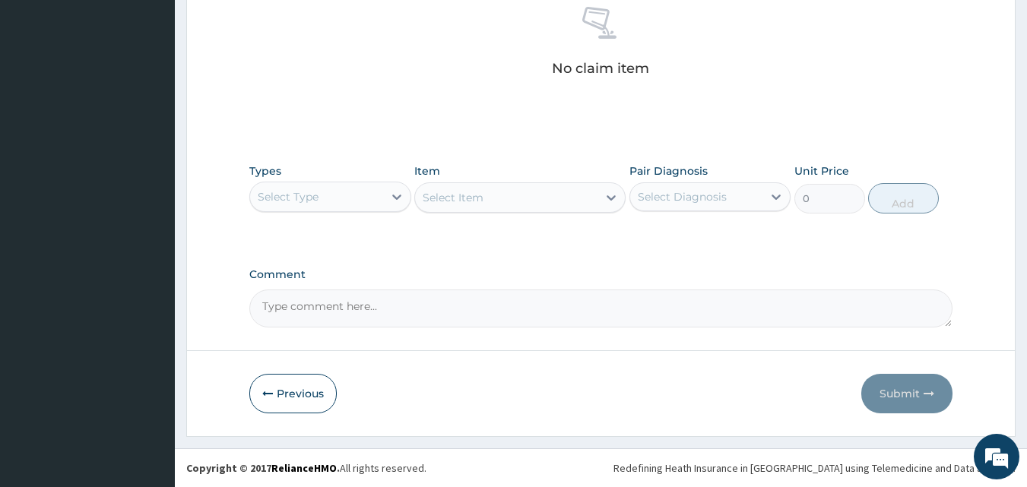
click at [288, 200] on div "Select Type" at bounding box center [288, 196] width 61 height 15
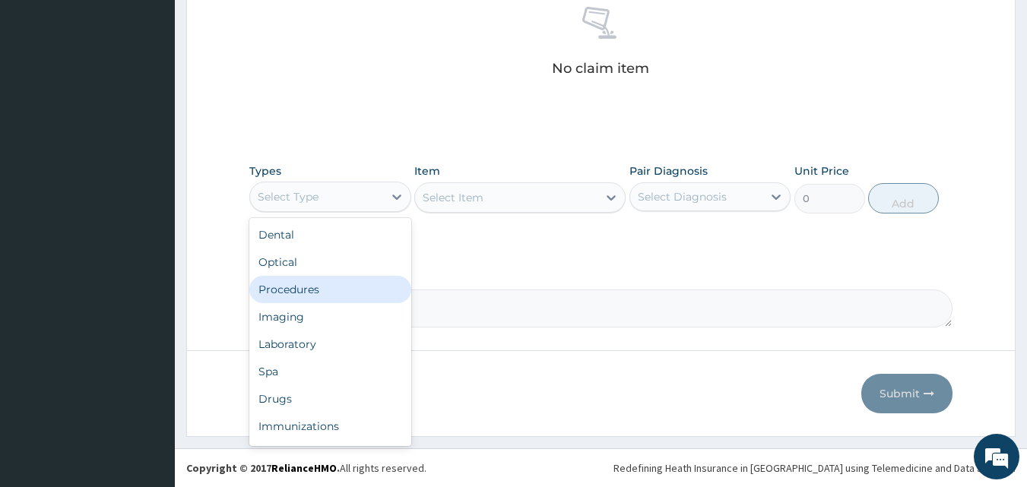
click at [267, 292] on div "Procedures" at bounding box center [330, 289] width 162 height 27
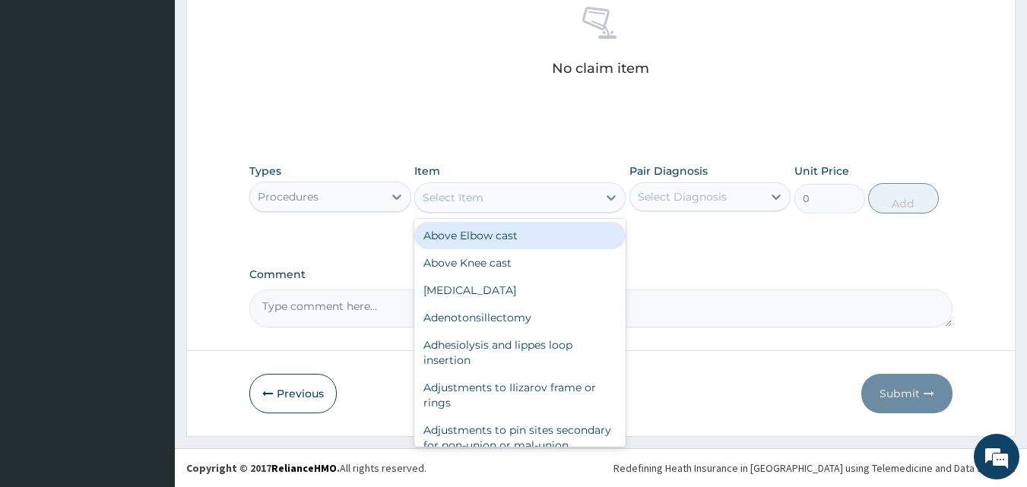
click at [467, 204] on div "Select Item" at bounding box center [453, 197] width 61 height 15
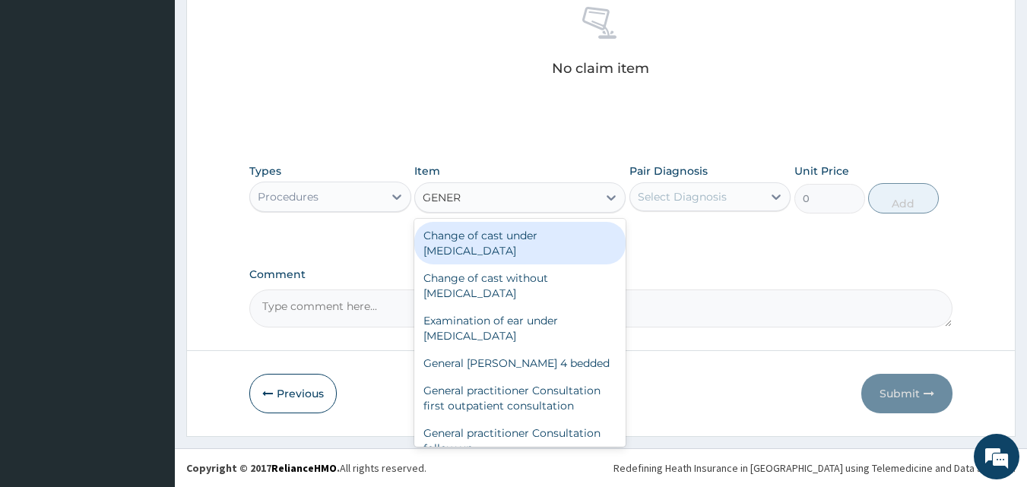
type input "GENERA"
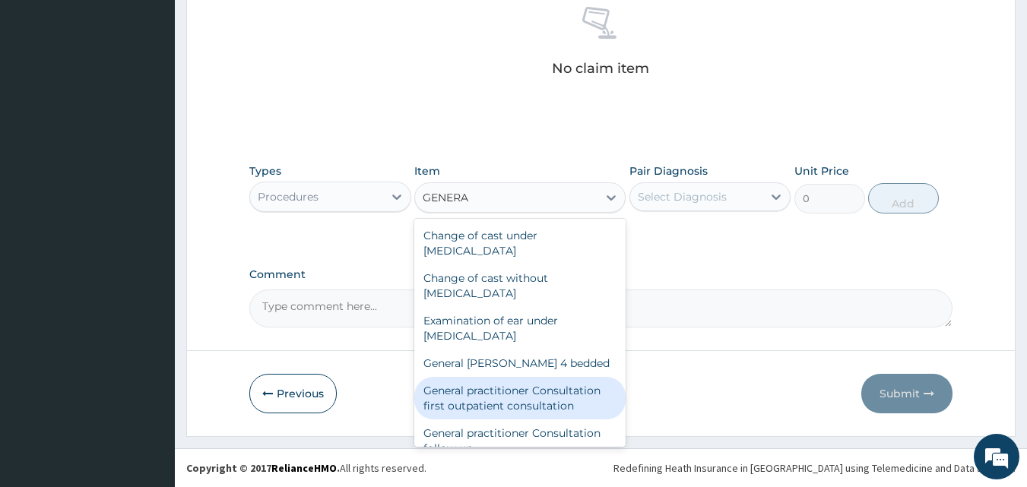
click at [527, 402] on div "General practitioner Consultation first outpatient consultation" at bounding box center [519, 398] width 211 height 43
type input "3547.5"
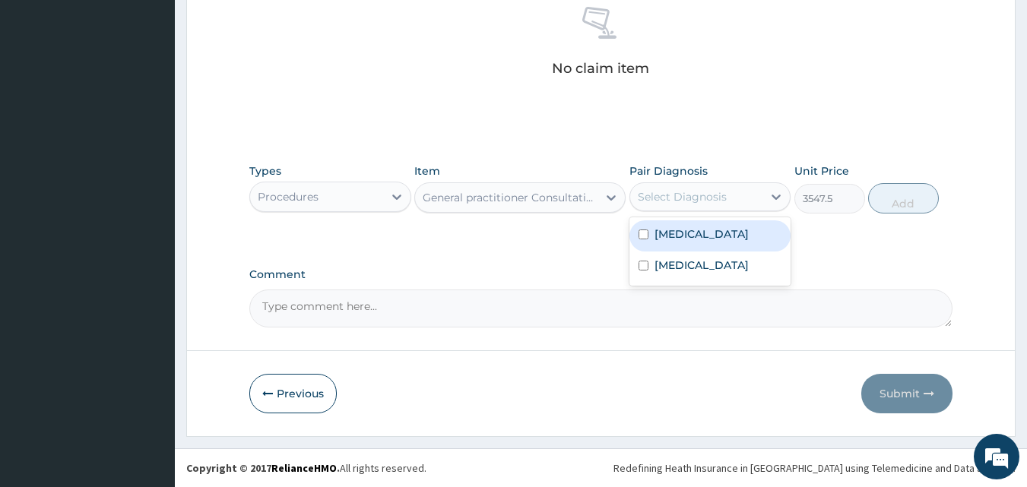
click at [700, 198] on div "Select Diagnosis" at bounding box center [682, 196] width 89 height 15
click at [685, 236] on label "Malaria" at bounding box center [701, 233] width 94 height 15
checkbox input "true"
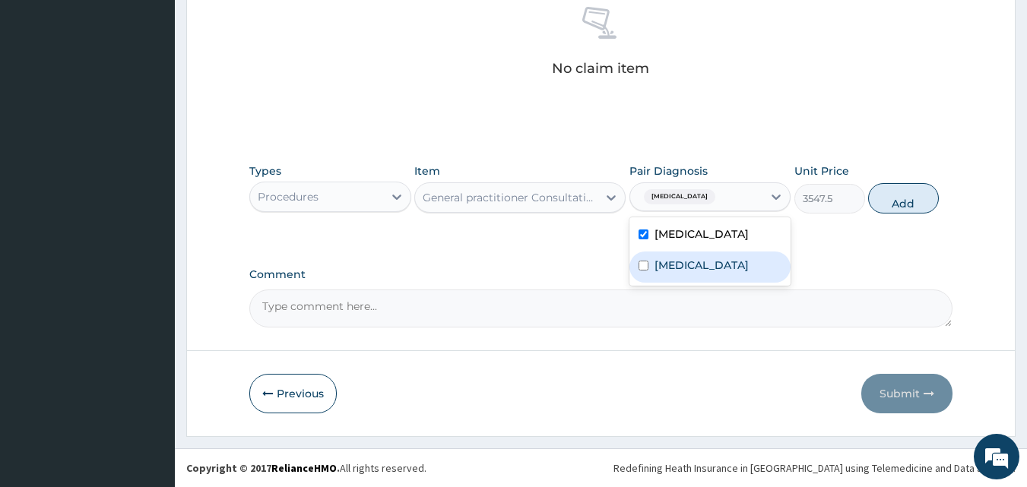
click at [673, 279] on div "Sepsis" at bounding box center [710, 267] width 162 height 31
checkbox input "true"
click at [911, 201] on button "Add" at bounding box center [903, 198] width 71 height 30
type input "0"
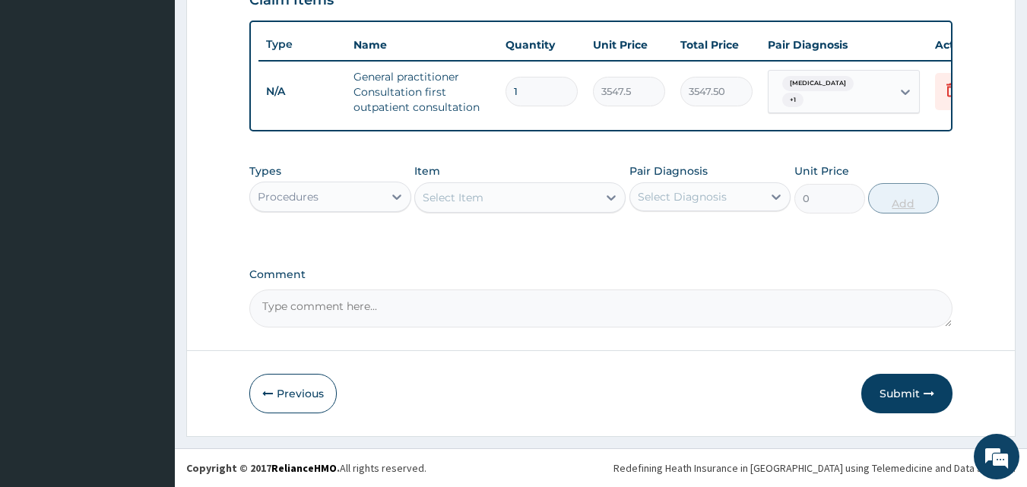
scroll to position [556, 0]
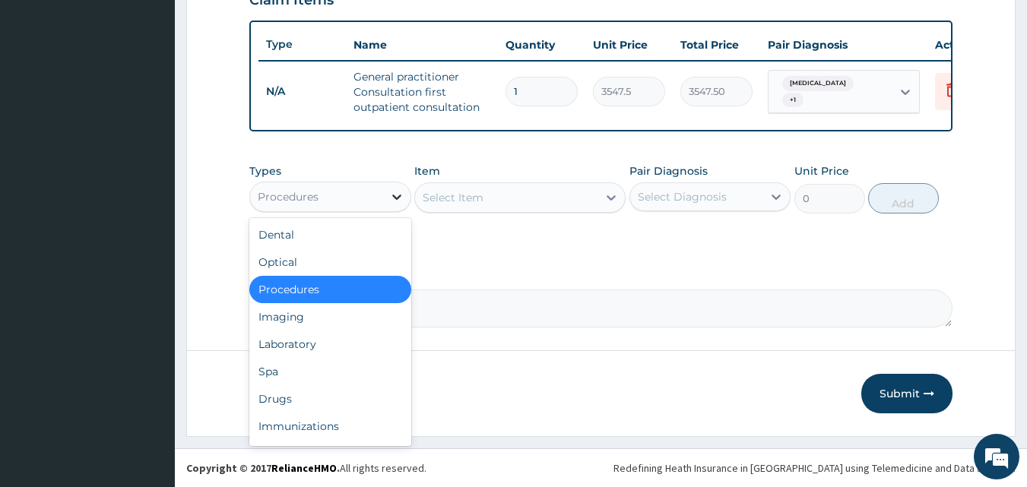
click at [397, 190] on icon at bounding box center [396, 196] width 15 height 15
click at [311, 353] on div "Laboratory" at bounding box center [330, 344] width 162 height 27
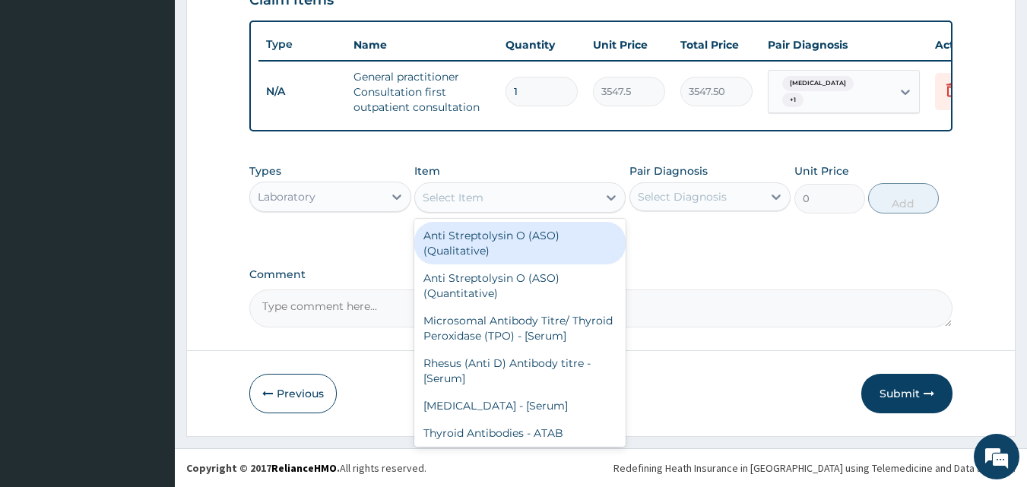
click at [522, 198] on div "Select Item" at bounding box center [506, 197] width 182 height 24
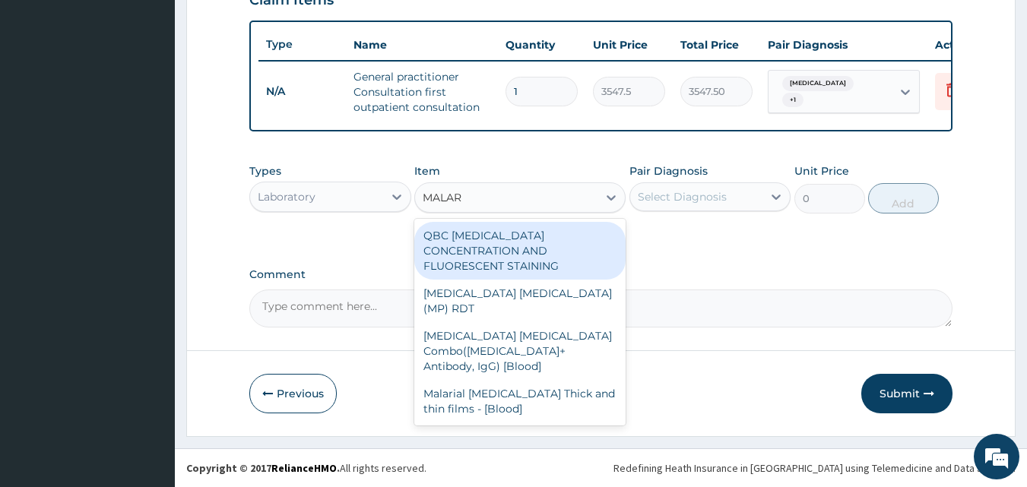
type input "MALARI"
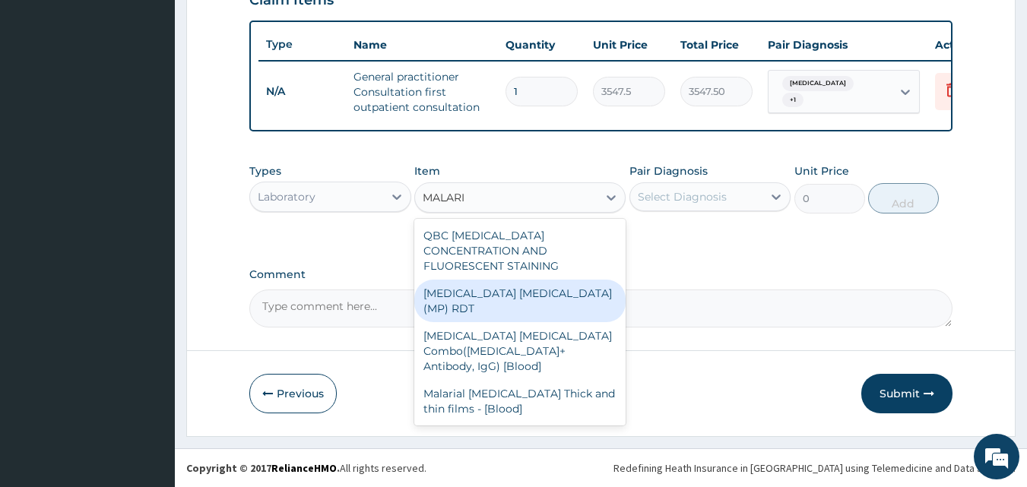
click at [496, 280] on div "MALARIA PARASITE (MP) RDT" at bounding box center [519, 301] width 211 height 43
type input "1612.5"
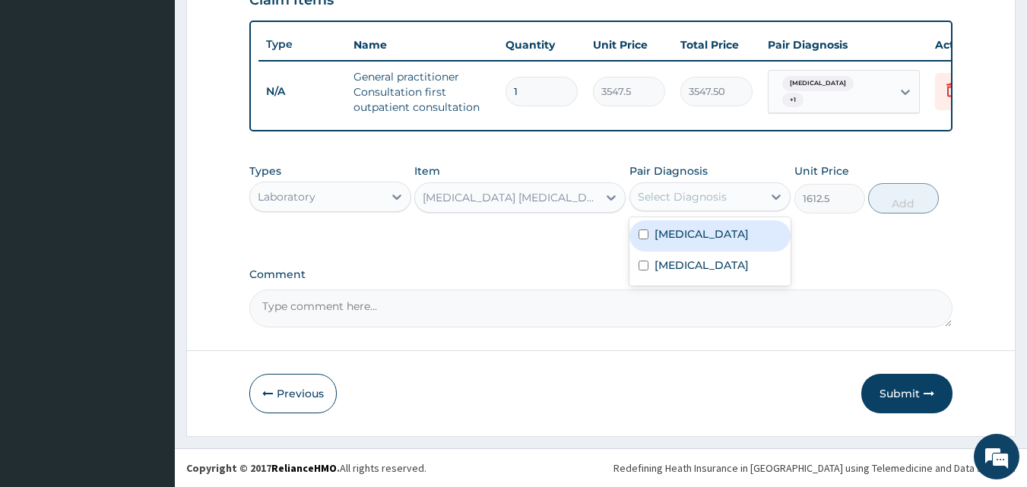
click at [706, 189] on div "Select Diagnosis" at bounding box center [682, 196] width 89 height 15
click at [687, 241] on label "Malaria" at bounding box center [701, 233] width 94 height 15
checkbox input "true"
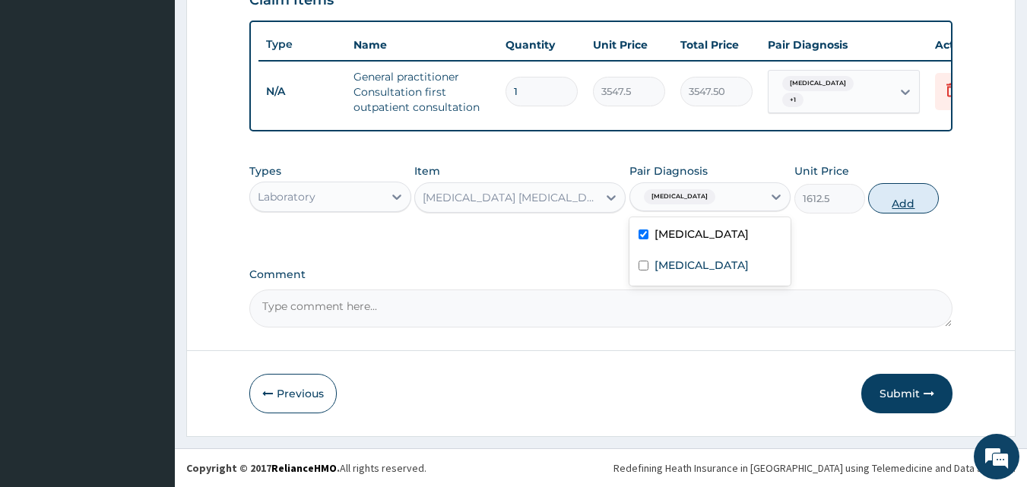
click at [923, 202] on button "Add" at bounding box center [903, 198] width 71 height 30
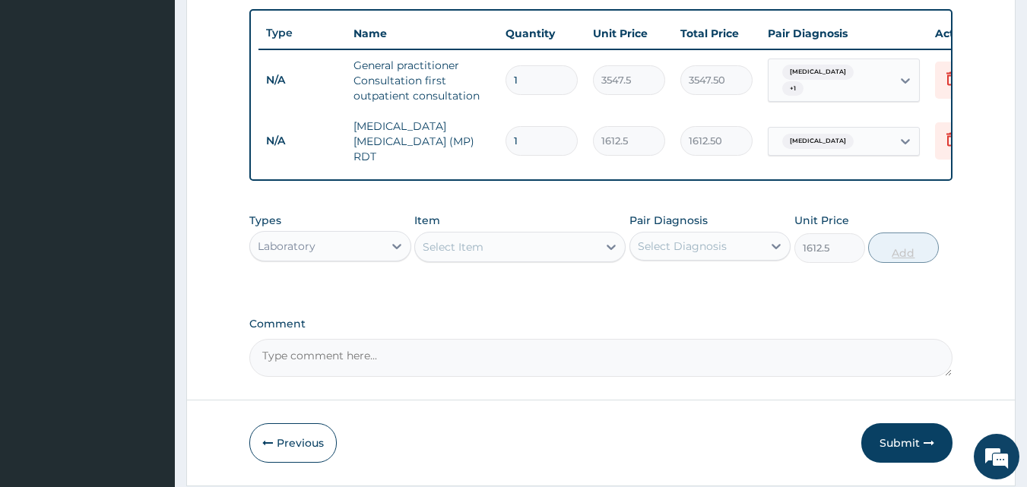
type input "0"
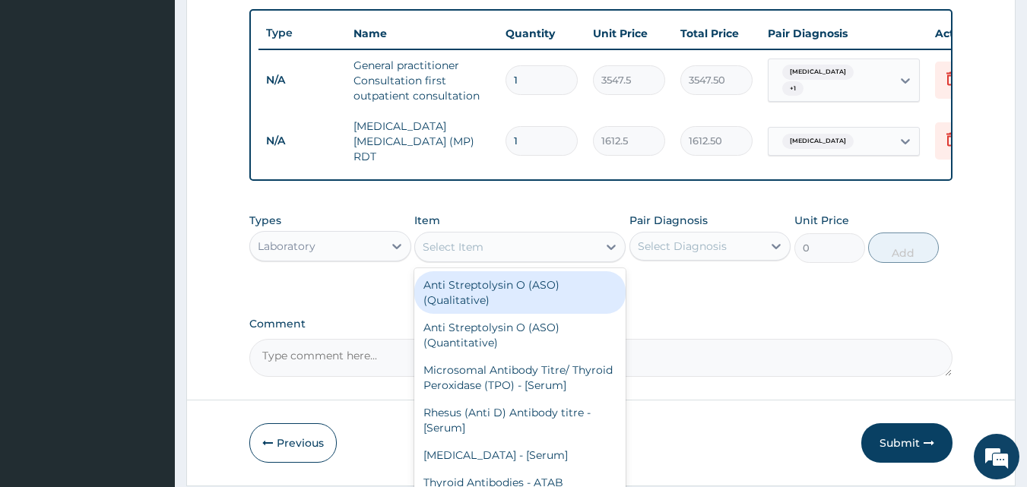
click at [574, 245] on div "Select Item" at bounding box center [506, 247] width 182 height 24
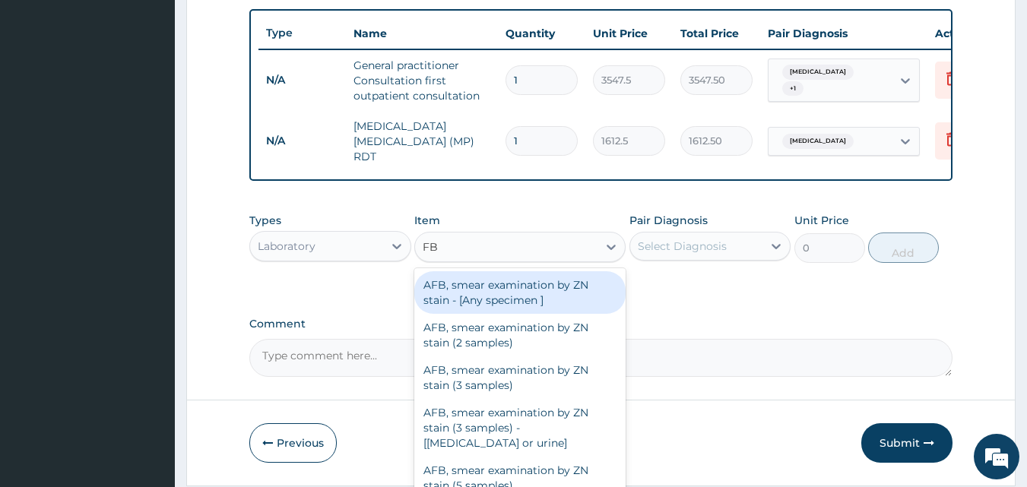
type input "FBC"
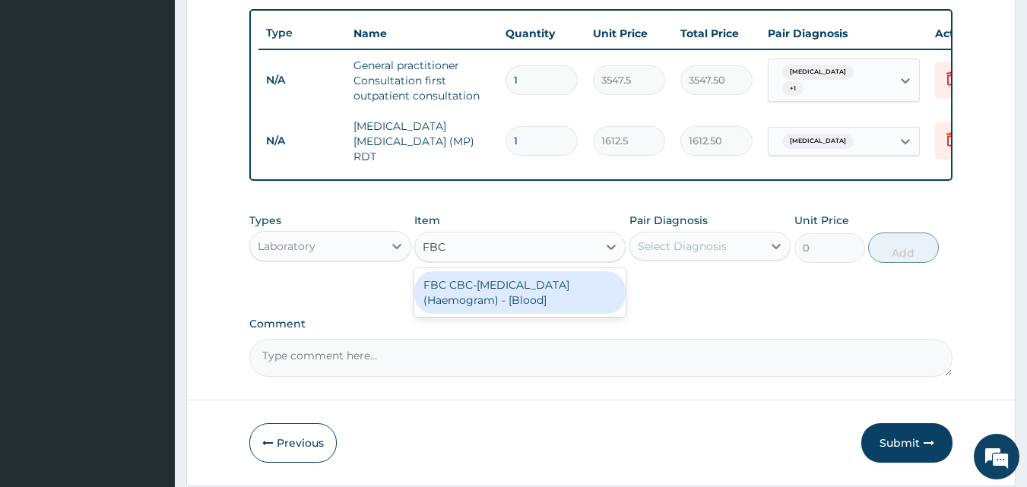
click at [556, 287] on div "FBC CBC-Complete Blood Count (Haemogram) - [Blood]" at bounding box center [519, 292] width 211 height 43
type input "4300"
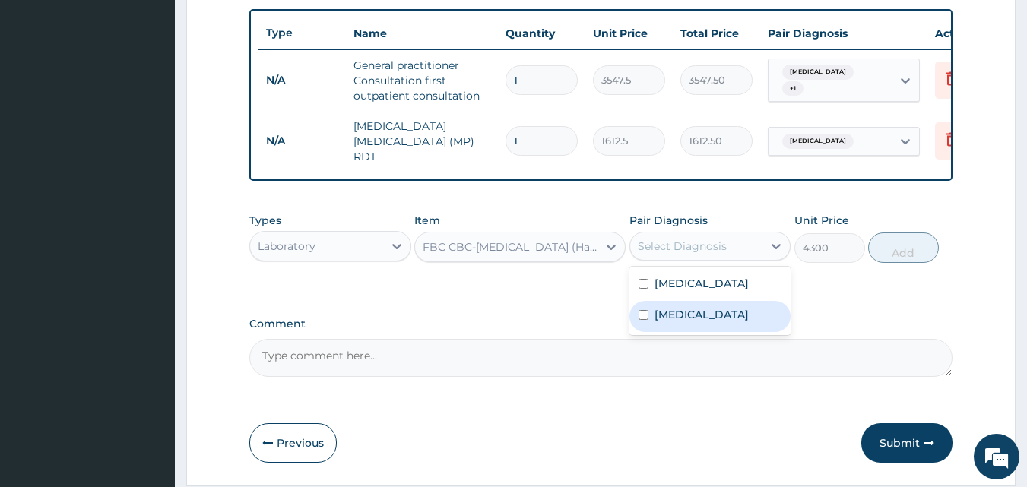
drag, startPoint x: 711, startPoint y: 246, endPoint x: 673, endPoint y: 309, distance: 73.4
click at [673, 261] on div "option Malaria, selected. option Sepsis focused, 2 of 2. 2 results available. U…" at bounding box center [710, 246] width 162 height 29
click at [673, 309] on div "Sepsis" at bounding box center [710, 316] width 162 height 31
checkbox input "true"
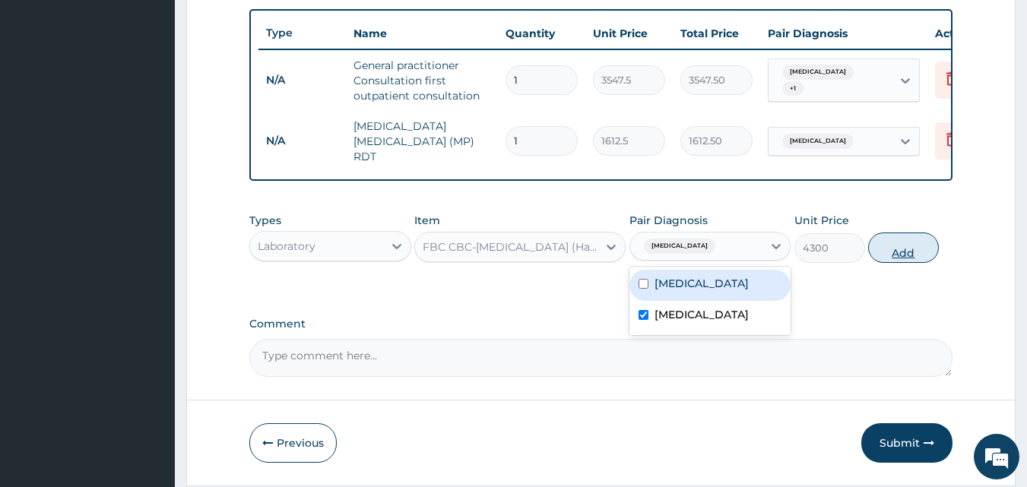
click at [891, 250] on button "Add" at bounding box center [903, 248] width 71 height 30
type input "0"
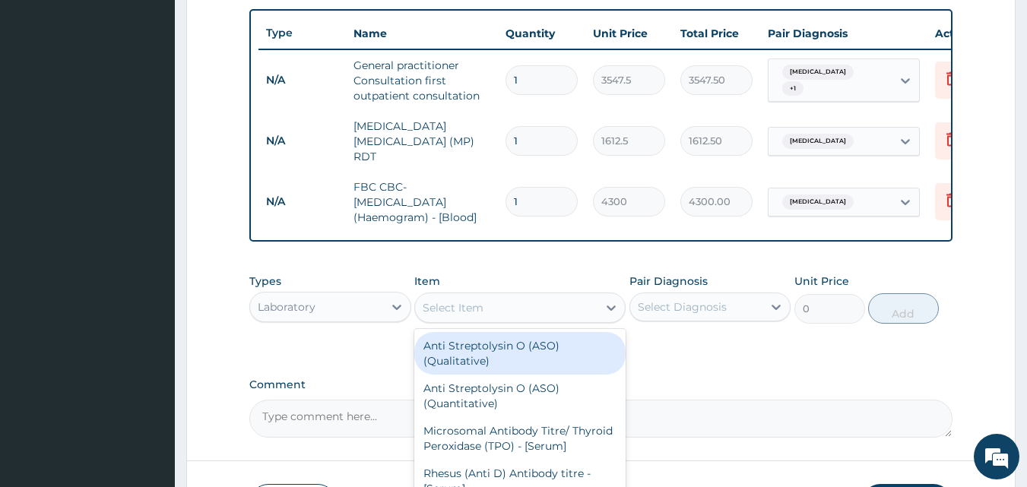
click at [477, 315] on div "Select Item" at bounding box center [453, 307] width 61 height 15
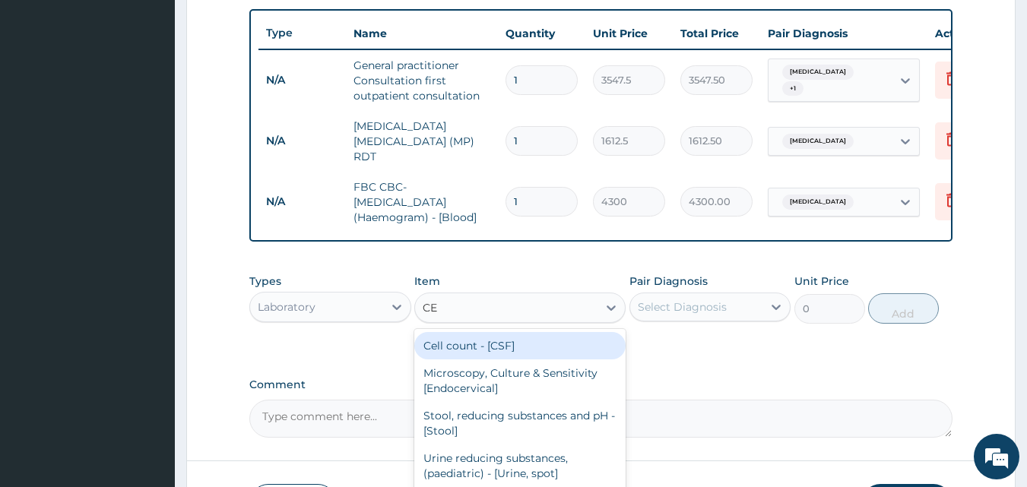
type input "CE"
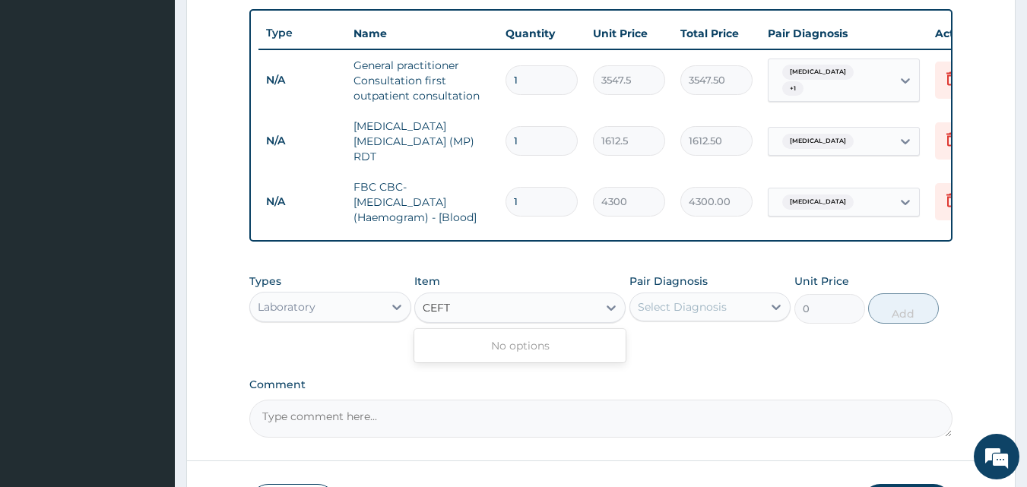
type input "CEFT"
drag, startPoint x: 325, startPoint y: 290, endPoint x: 325, endPoint y: 311, distance: 20.5
click at [325, 311] on div "Types Laboratory" at bounding box center [330, 299] width 162 height 50
click at [325, 311] on div "Laboratory" at bounding box center [316, 307] width 133 height 24
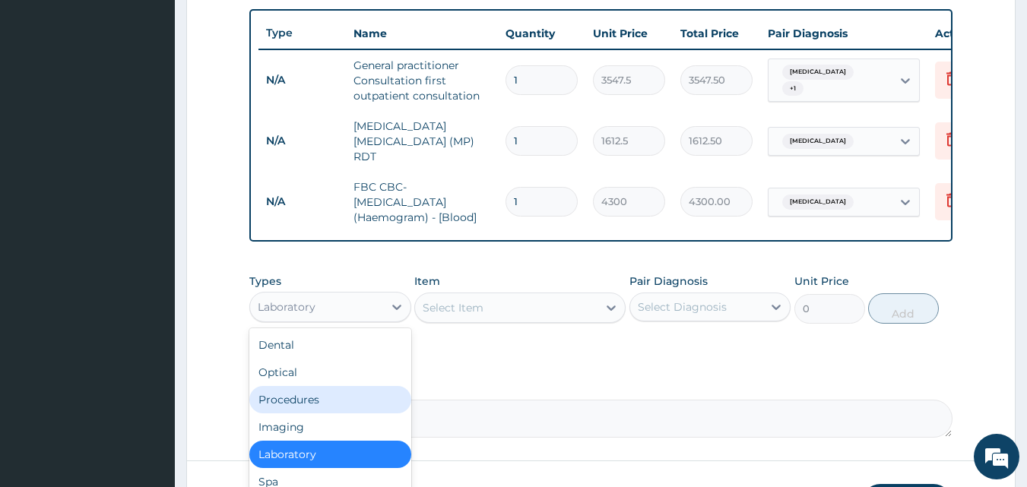
scroll to position [52, 0]
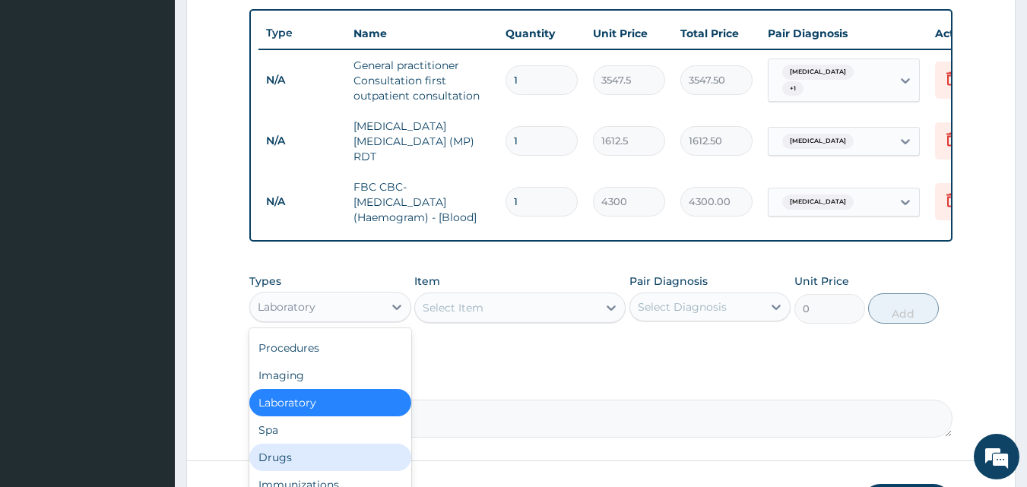
click at [309, 470] on div "Drugs" at bounding box center [330, 457] width 162 height 27
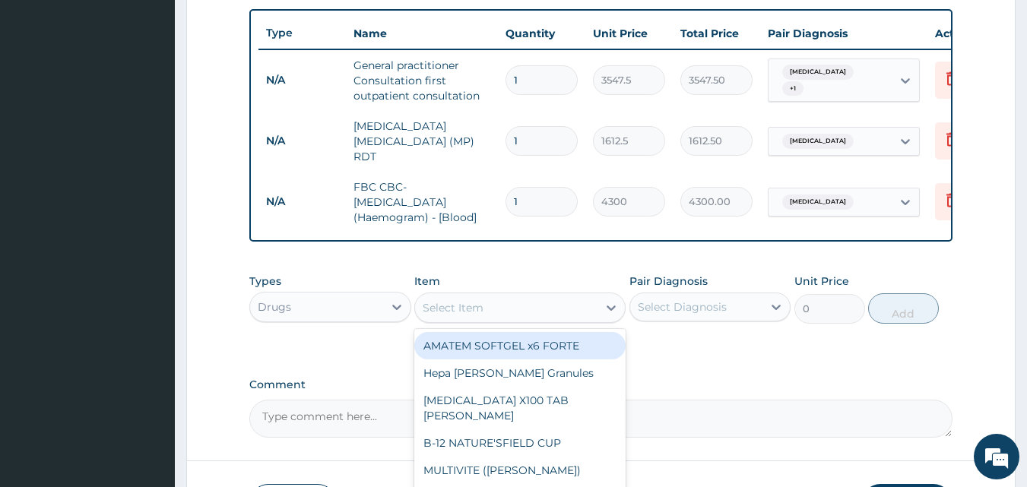
click at [534, 310] on div "Select Item" at bounding box center [506, 308] width 182 height 24
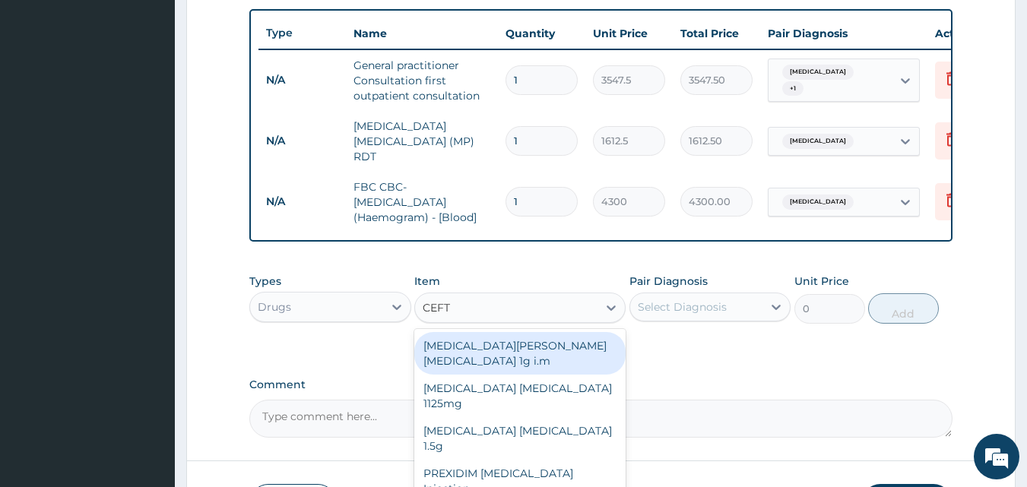
type input "CEFTR"
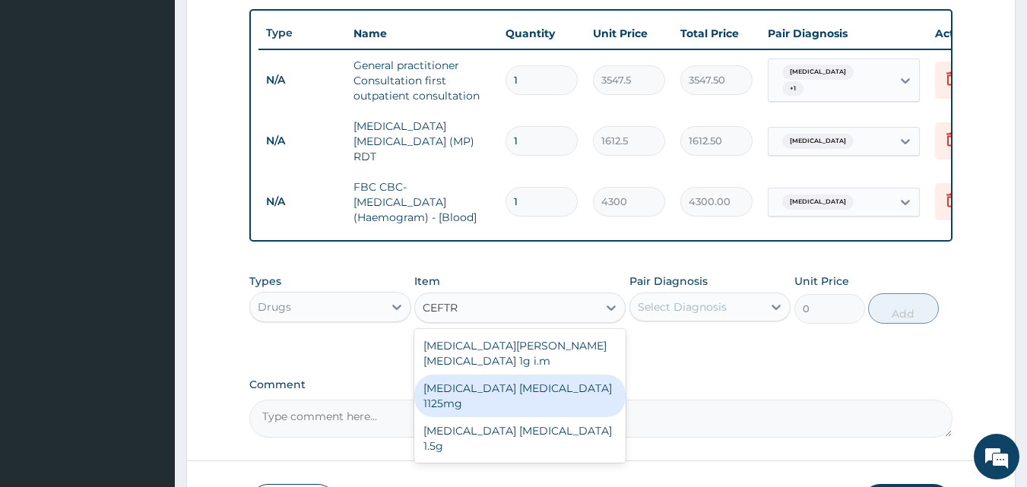
click at [499, 375] on div "Ceftriaxone Tazobactam 1125mg" at bounding box center [519, 396] width 211 height 43
type input "2365"
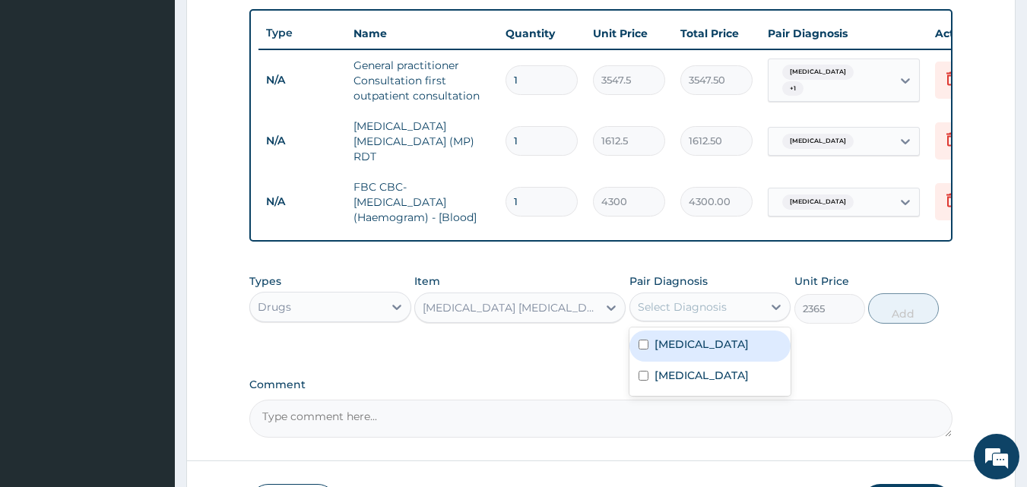
click at [705, 302] on div "Select Diagnosis" at bounding box center [682, 306] width 89 height 15
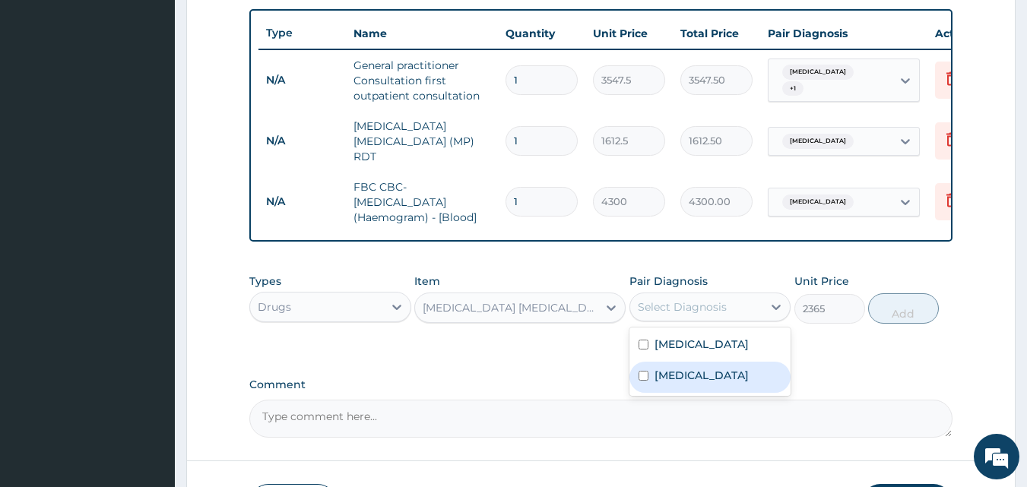
click at [689, 372] on div "Sepsis" at bounding box center [710, 377] width 162 height 31
checkbox input "true"
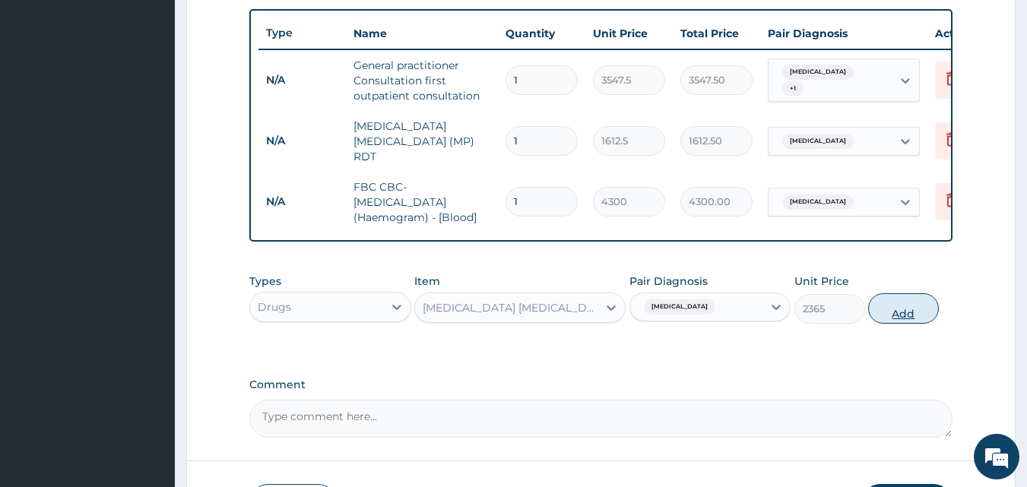
click at [900, 312] on button "Add" at bounding box center [903, 308] width 71 height 30
type input "0"
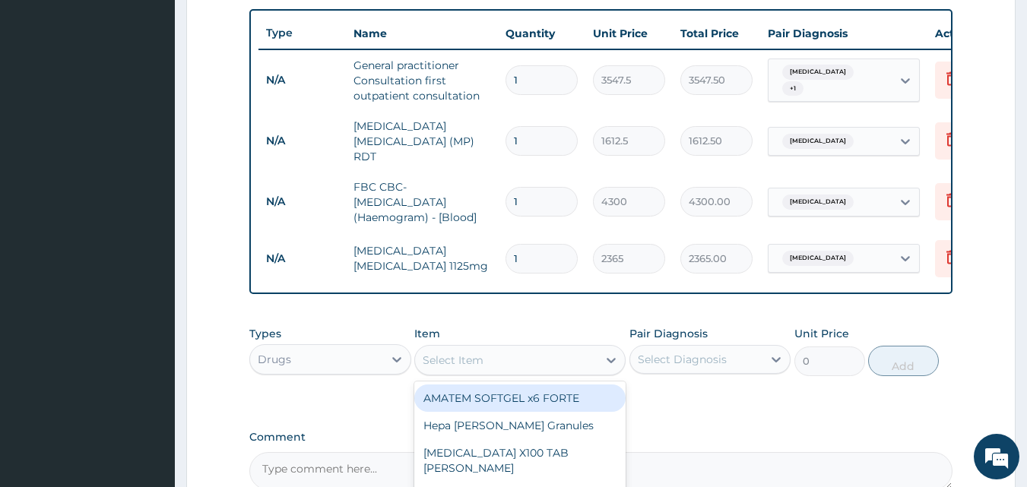
click at [473, 367] on div "Select Item" at bounding box center [453, 360] width 61 height 15
type input "ARTEE"
click at [470, 405] on div "ARTEETHER Injection VOATHERM" at bounding box center [519, 398] width 211 height 27
type input "467.0875"
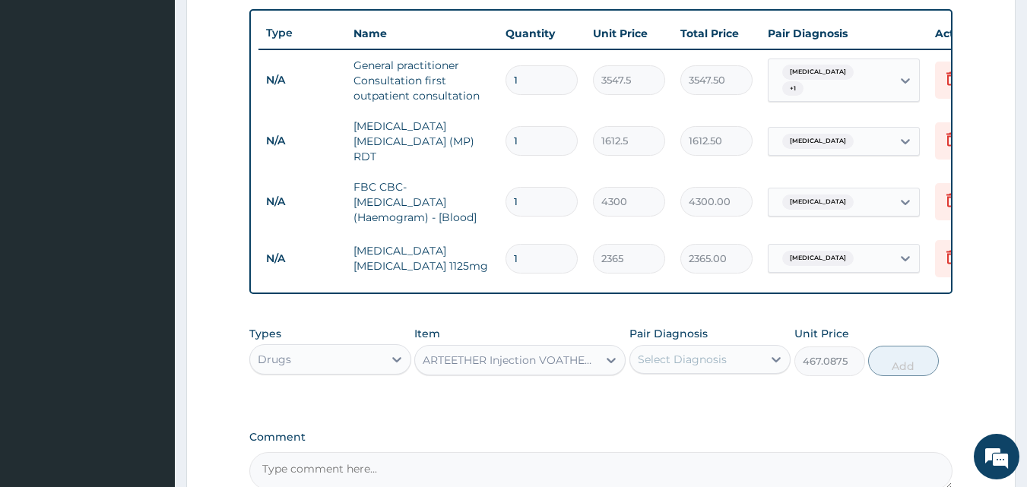
click at [676, 358] on div "Select Diagnosis" at bounding box center [682, 359] width 89 height 15
click at [651, 412] on div "Malaria" at bounding box center [710, 398] width 162 height 31
checkbox input "true"
click at [904, 369] on button "Add" at bounding box center [903, 361] width 71 height 30
type input "0"
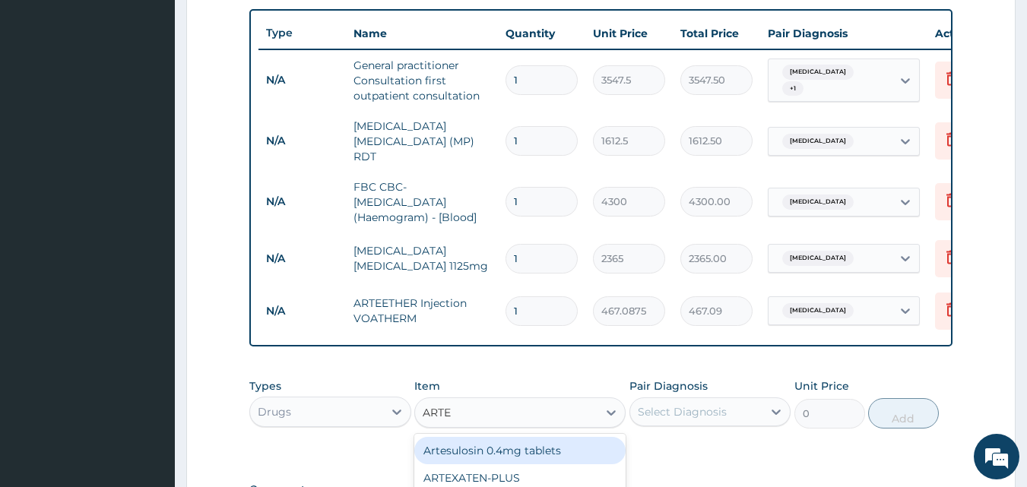
type input "ARTEE"
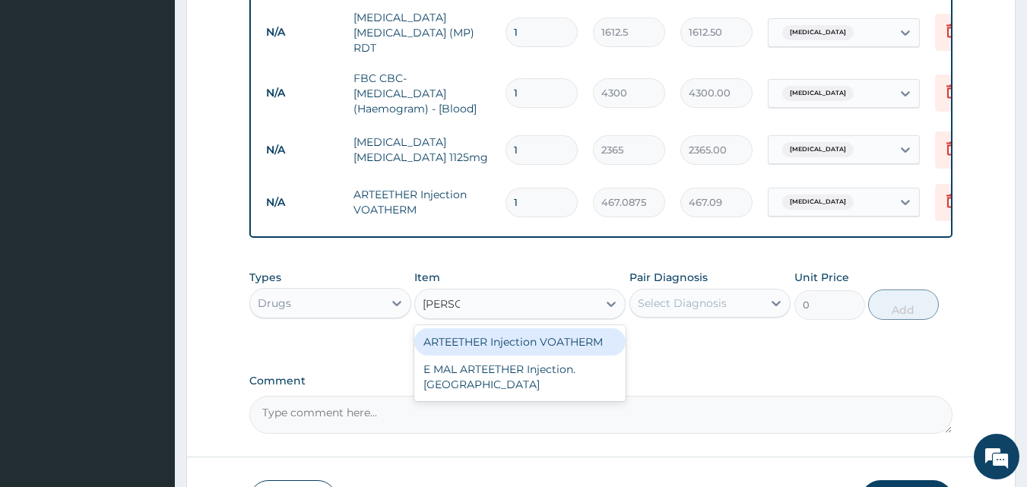
scroll to position [774, 0]
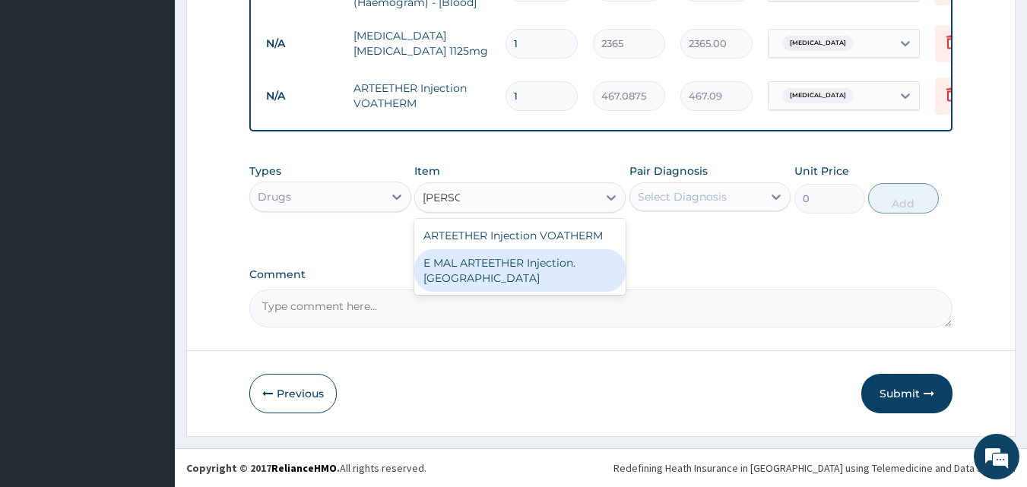
click at [569, 278] on div "E MAL ARTEETHER Injection. FIDSON" at bounding box center [519, 270] width 211 height 43
type input "1773.75"
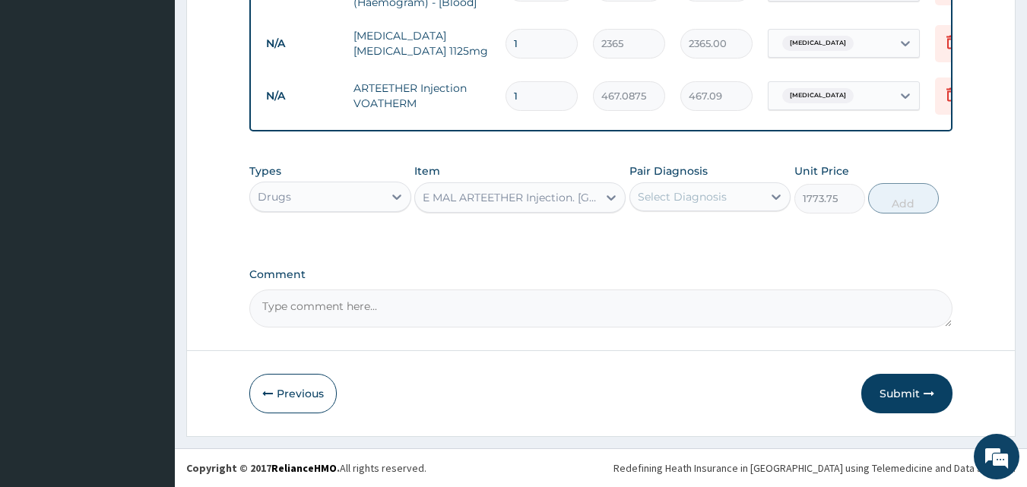
click at [535, 196] on div "E MAL ARTEETHER Injection. FIDSON" at bounding box center [511, 197] width 176 height 15
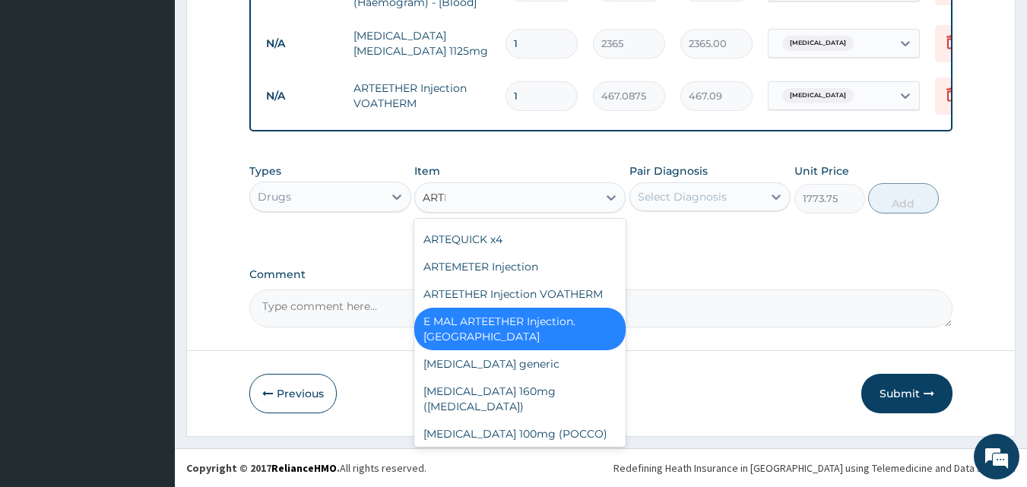
scroll to position [0, 0]
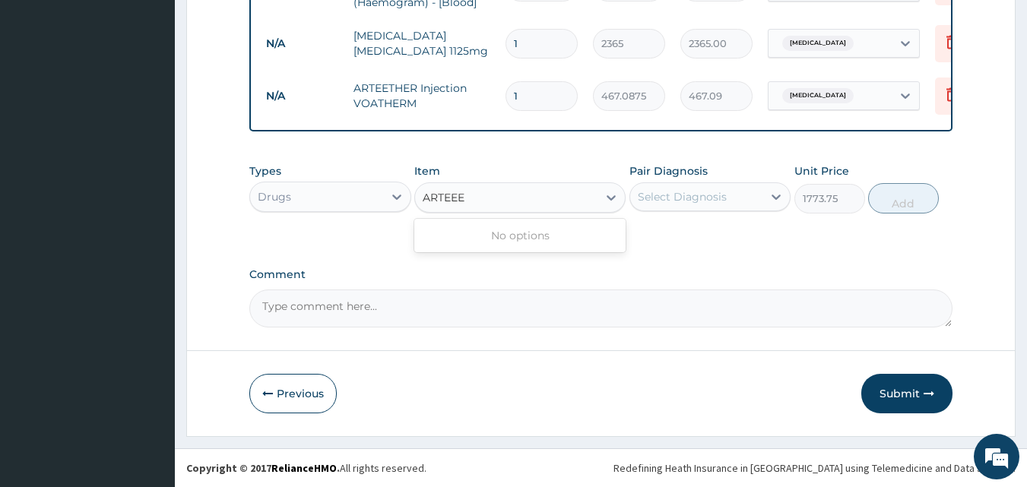
type input "ARTEE"
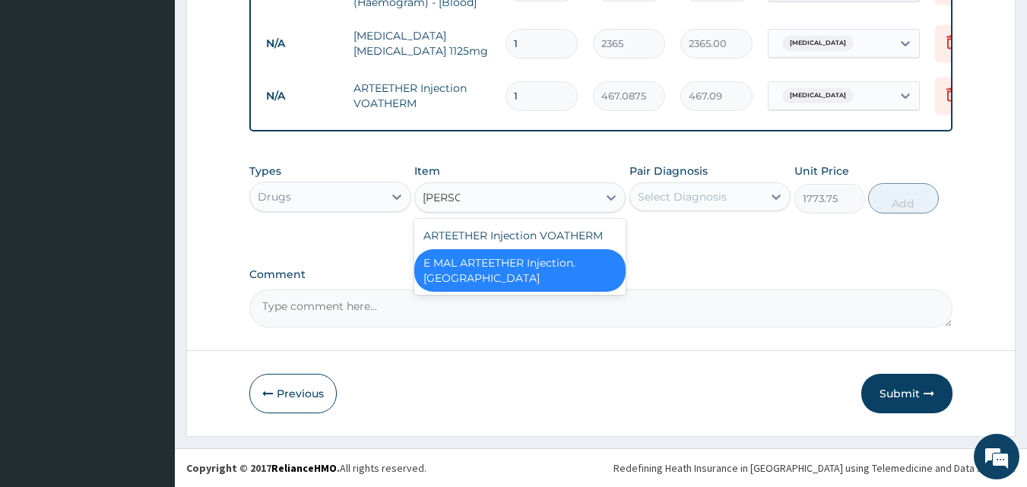
click at [513, 262] on div "E MAL ARTEETHER Injection. FIDSON" at bounding box center [519, 270] width 211 height 43
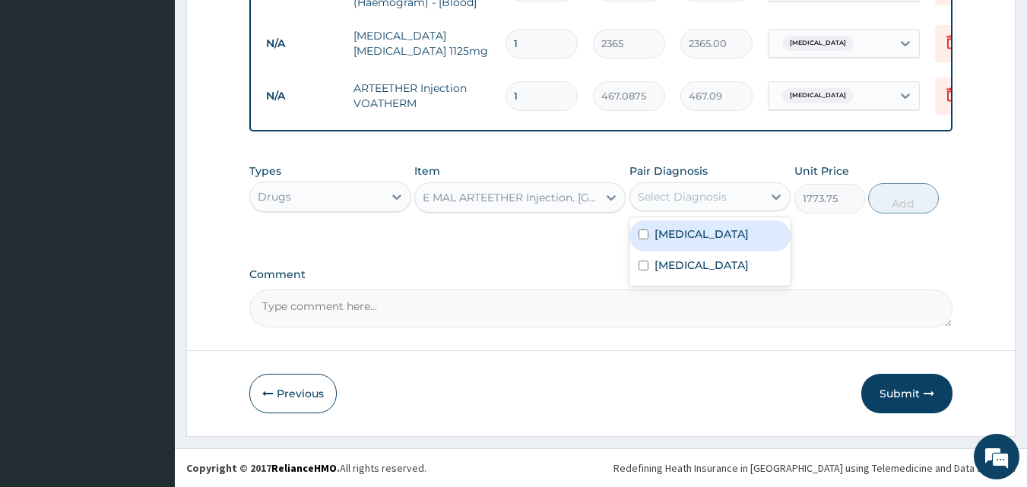
click at [685, 199] on div "Select Diagnosis" at bounding box center [682, 196] width 89 height 15
click at [657, 229] on label "Malaria" at bounding box center [701, 233] width 94 height 15
checkbox input "true"
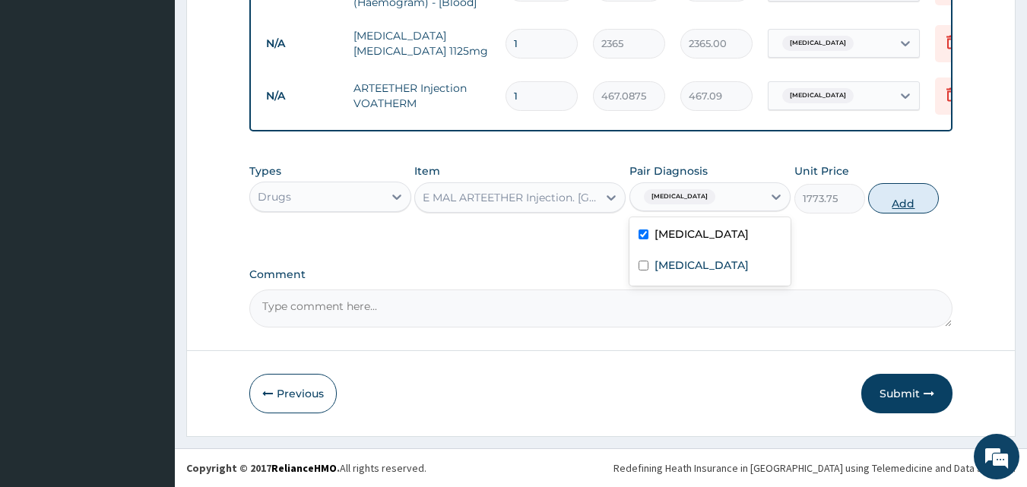
click at [910, 196] on button "Add" at bounding box center [903, 198] width 71 height 30
type input "0"
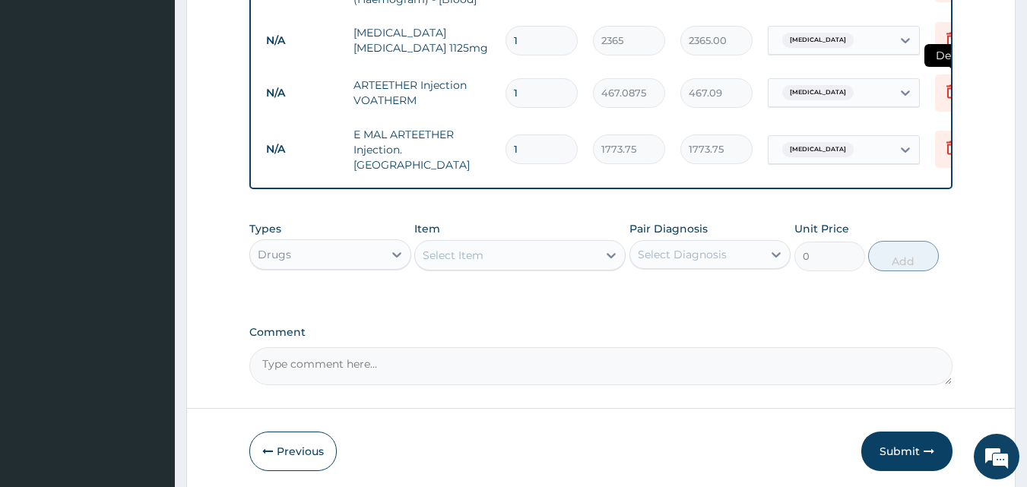
click at [946, 83] on icon at bounding box center [951, 91] width 18 height 18
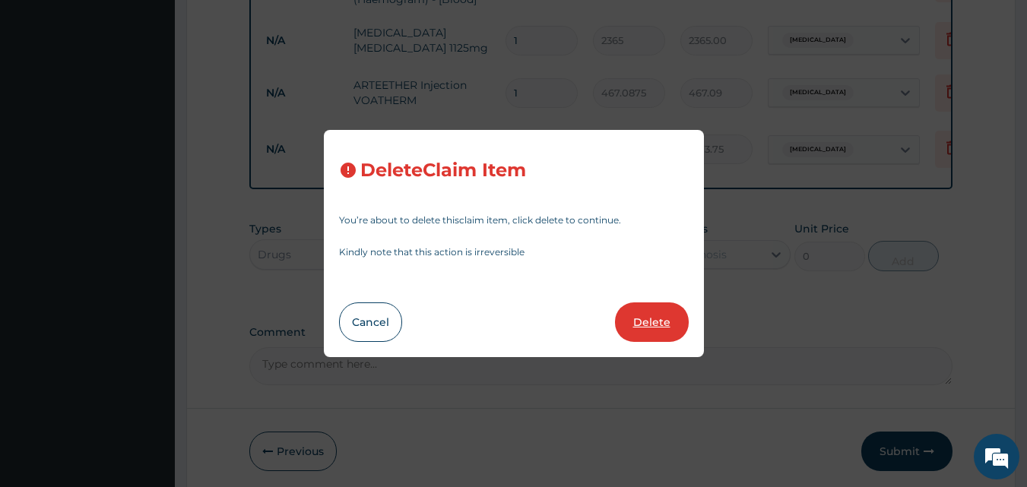
click at [670, 325] on button "Delete" at bounding box center [652, 322] width 74 height 40
type input "1773.75"
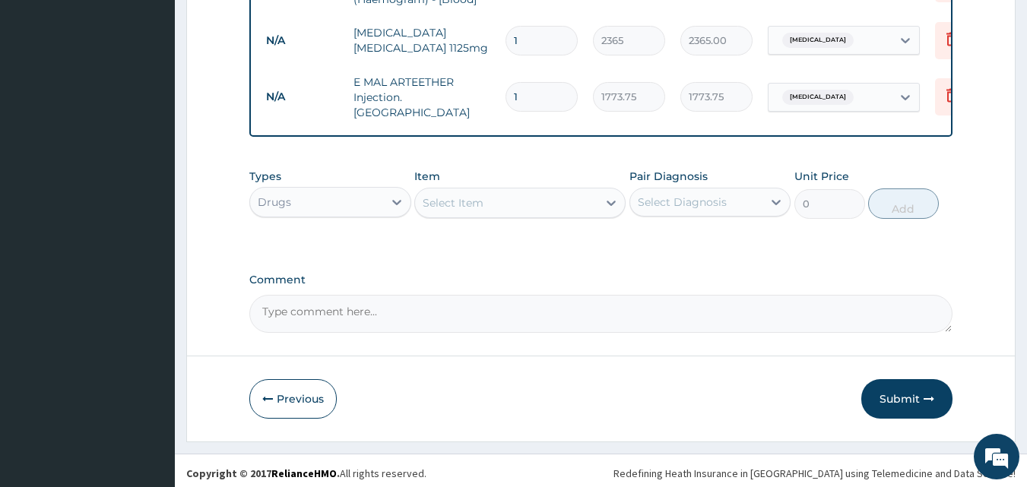
click at [463, 195] on div "Select Item" at bounding box center [453, 202] width 61 height 15
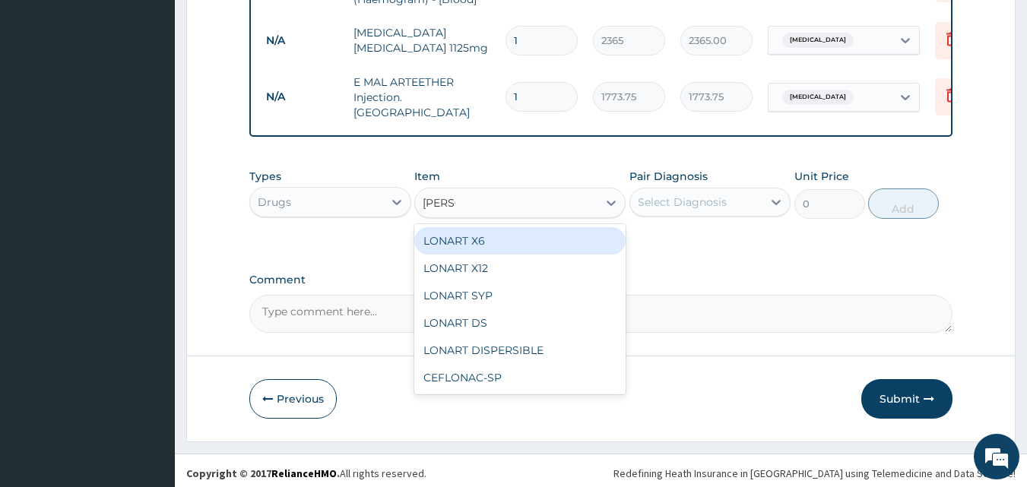
type input "LONAR"
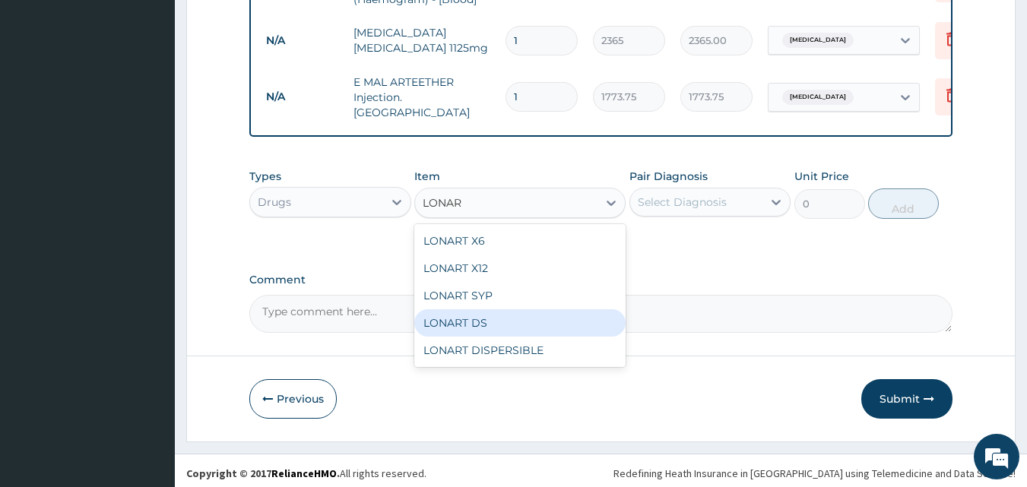
click at [461, 309] on div "LONART DS" at bounding box center [519, 322] width 211 height 27
type input "473"
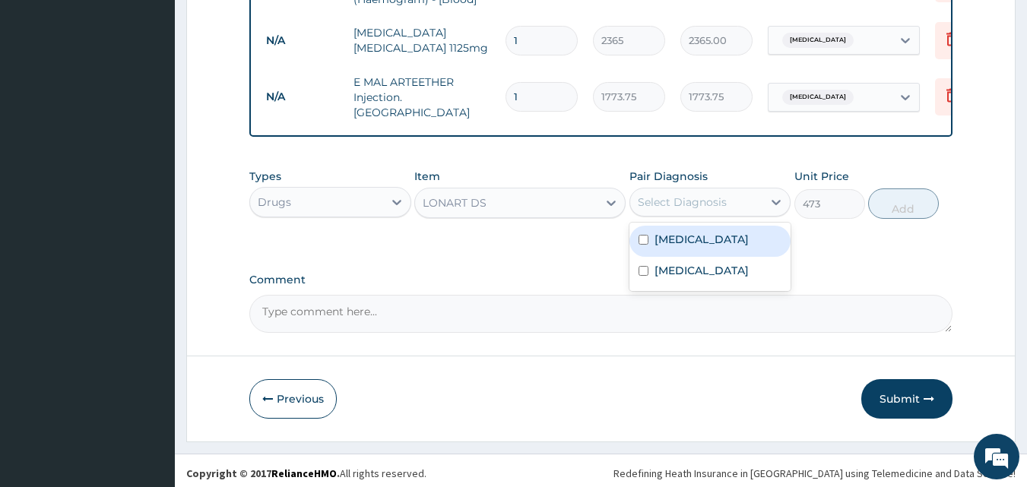
click at [686, 195] on div "Select Diagnosis" at bounding box center [682, 202] width 89 height 15
click at [666, 245] on div "Malaria" at bounding box center [710, 241] width 162 height 31
checkbox input "true"
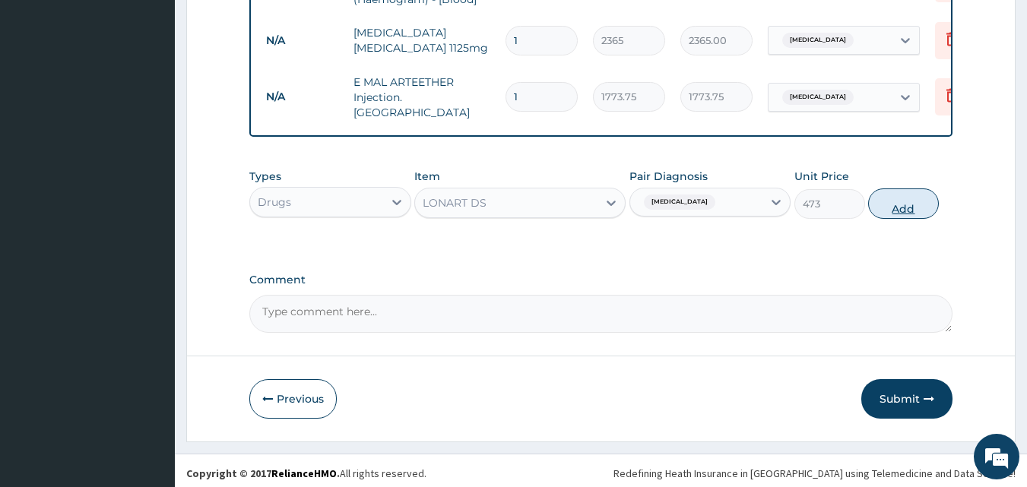
click at [904, 195] on button "Add" at bounding box center [903, 203] width 71 height 30
type input "0"
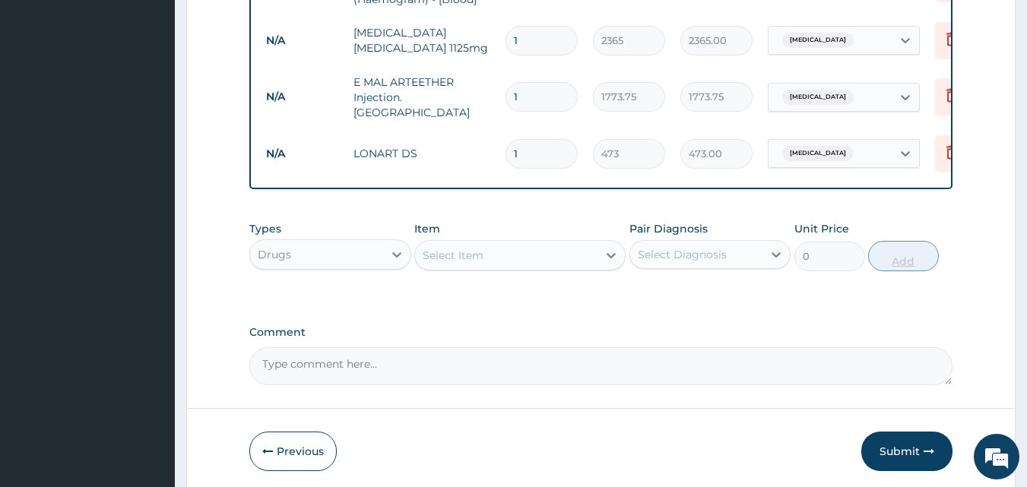
type input "0.00"
type input "6"
type input "2838.00"
type input "6"
click at [570, 249] on div "Select Item" at bounding box center [506, 255] width 182 height 24
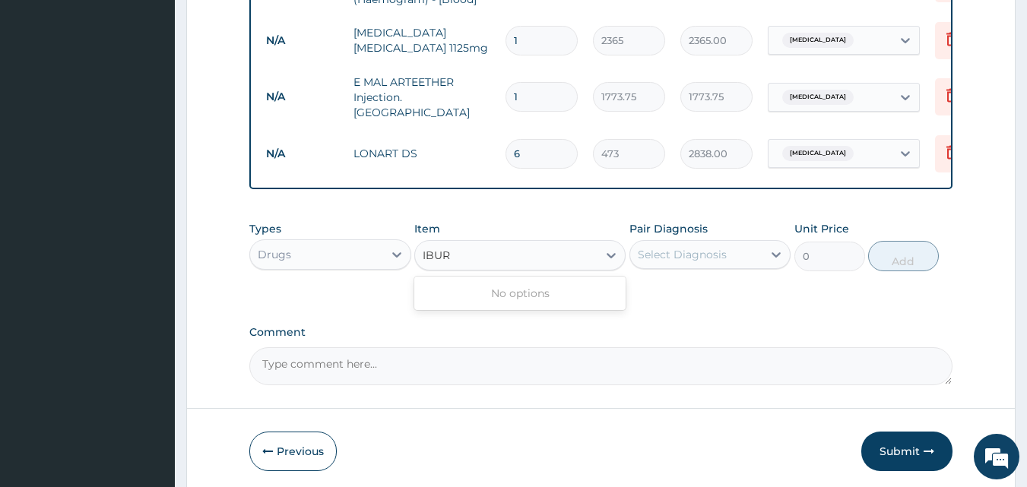
type input "IBU"
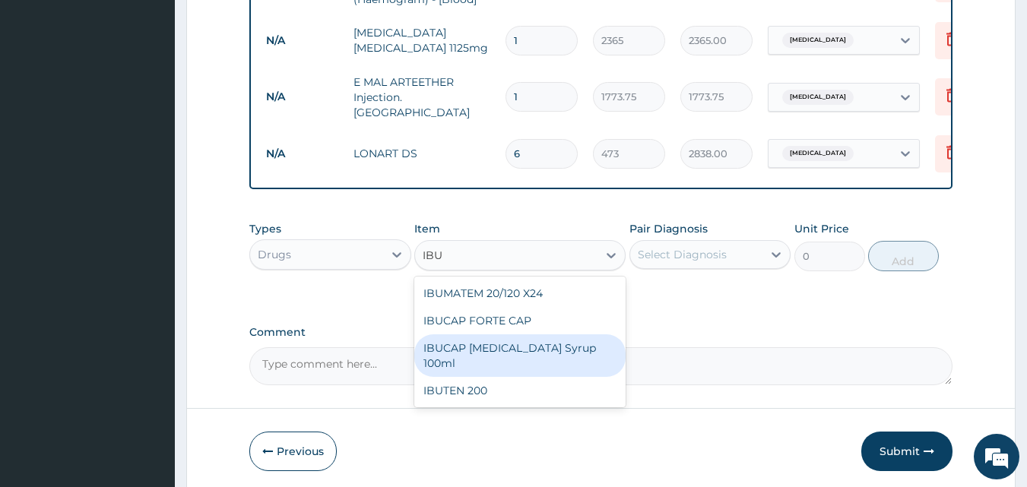
click at [496, 337] on div "IBUCAP COLD AND FLU Syrup 100ml" at bounding box center [519, 355] width 211 height 43
type input "768.625"
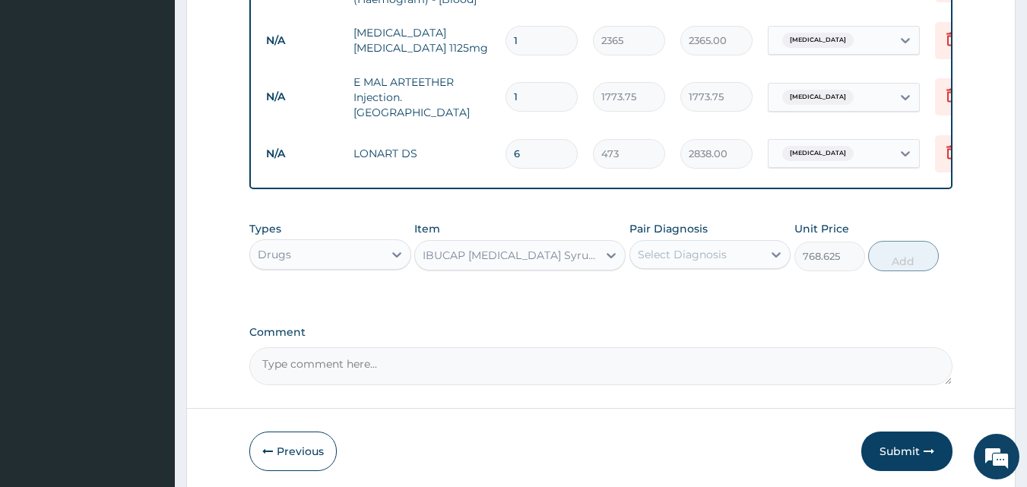
click at [698, 251] on div "Select Diagnosis" at bounding box center [682, 254] width 89 height 15
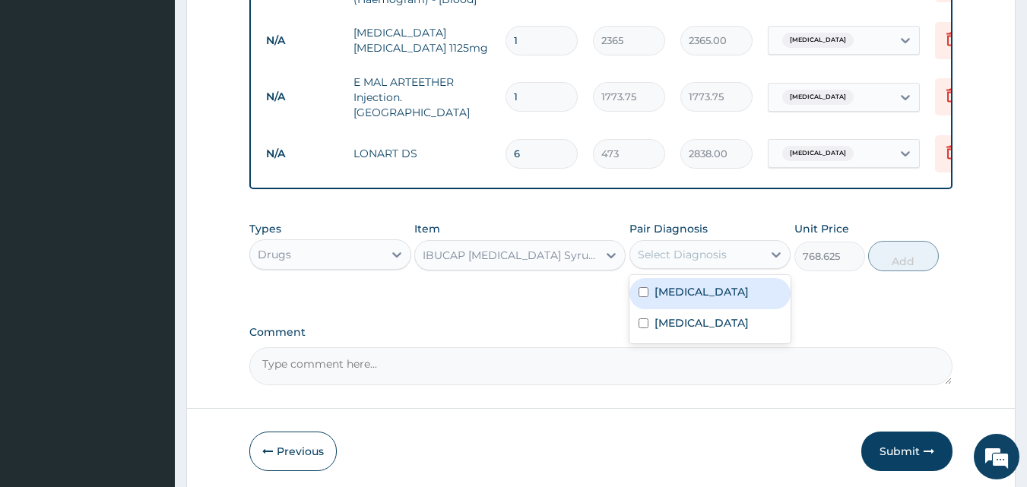
click at [681, 284] on label "Malaria" at bounding box center [701, 291] width 94 height 15
checkbox input "true"
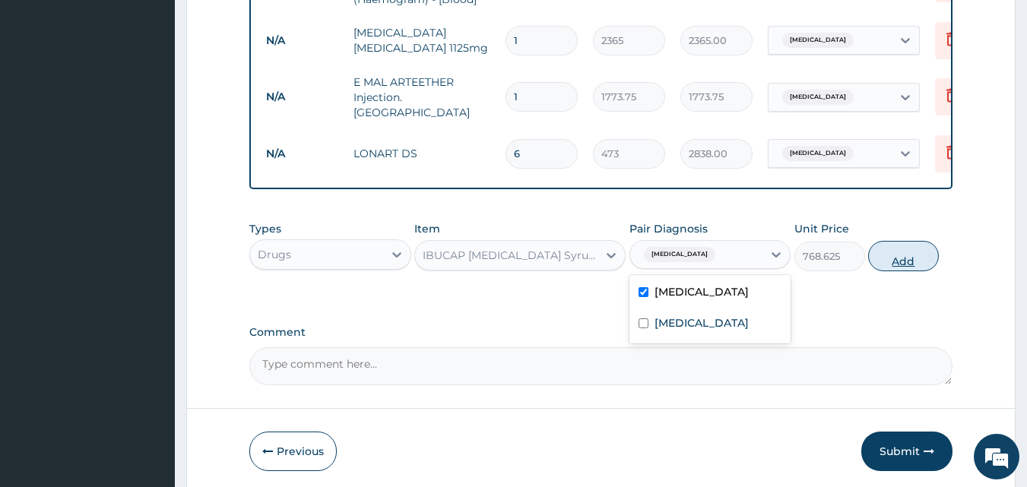
click at [924, 247] on button "Add" at bounding box center [903, 256] width 71 height 30
type input "0"
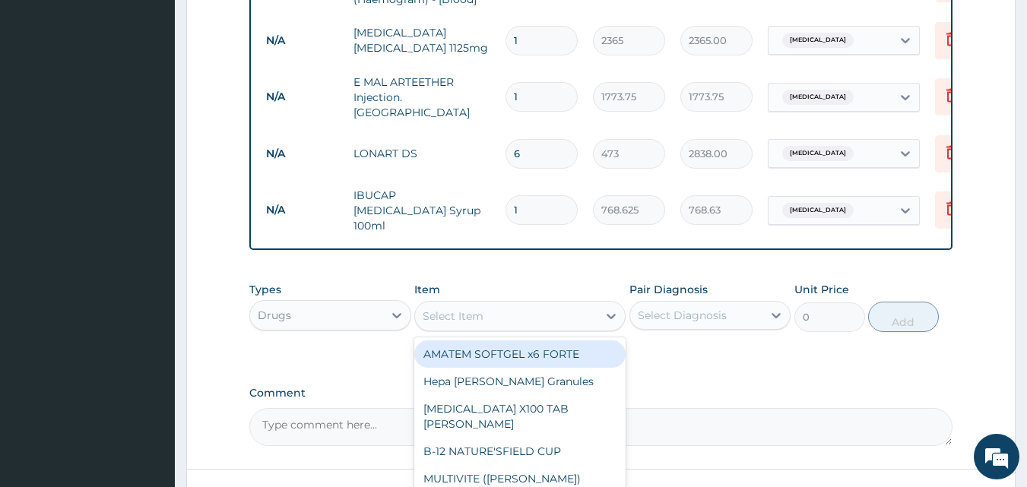
click at [524, 304] on div "Select Item" at bounding box center [506, 316] width 182 height 24
type input "228.5"
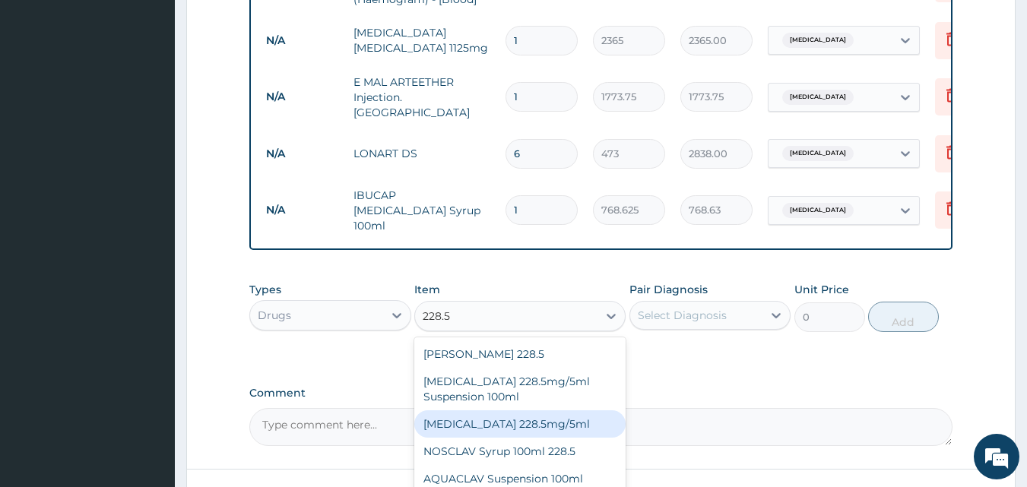
click at [511, 410] on div "AUGMENTIN 228.5mg/5ml" at bounding box center [519, 423] width 211 height 27
type input "7095"
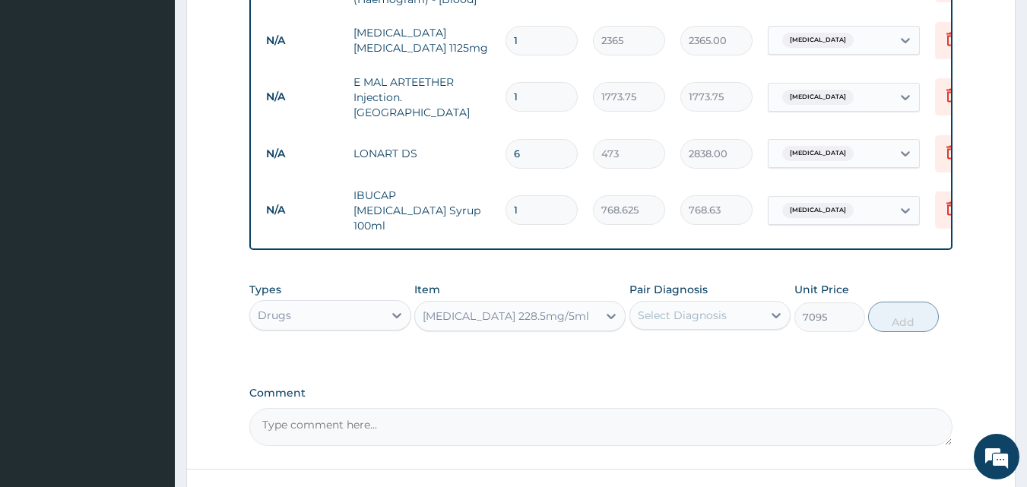
click at [713, 308] on div "Select Diagnosis" at bounding box center [682, 315] width 89 height 15
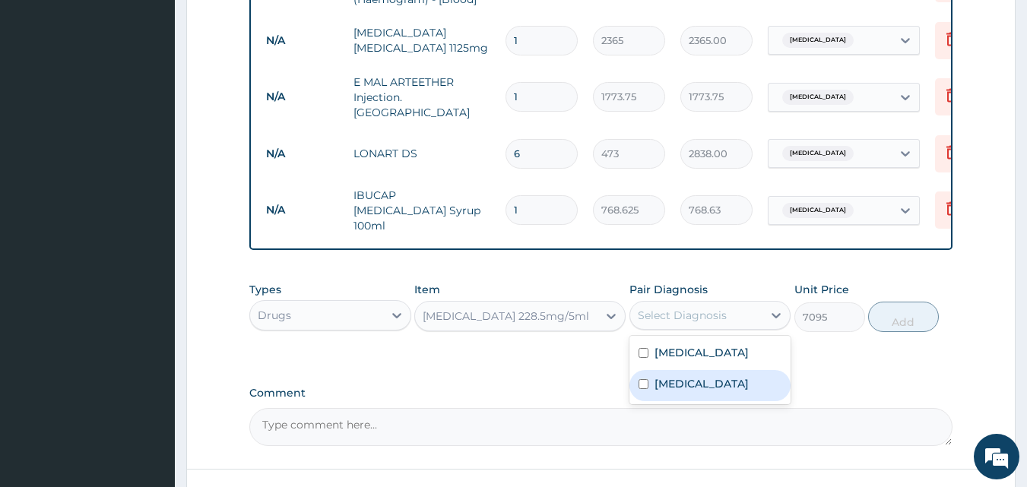
click at [677, 370] on div "Sepsis" at bounding box center [710, 385] width 162 height 31
checkbox input "true"
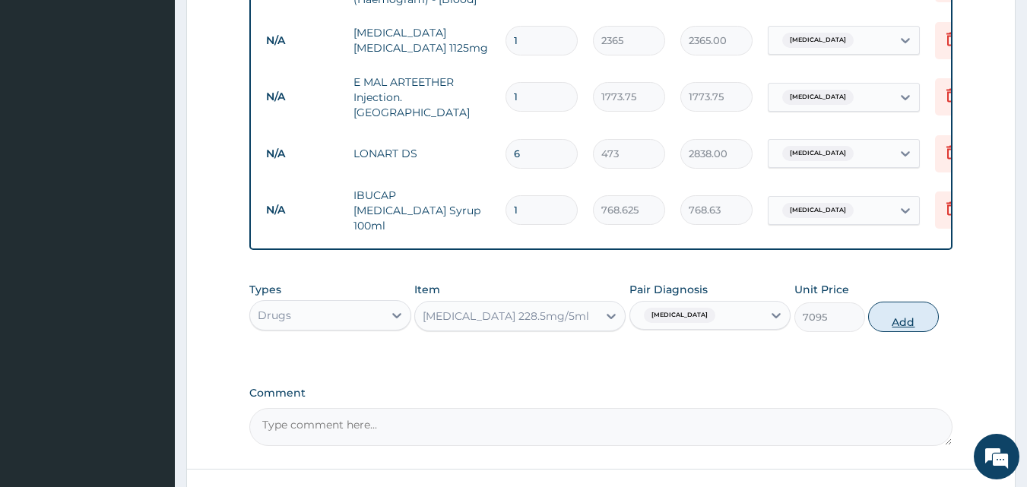
click at [907, 302] on button "Add" at bounding box center [903, 317] width 71 height 30
type input "0"
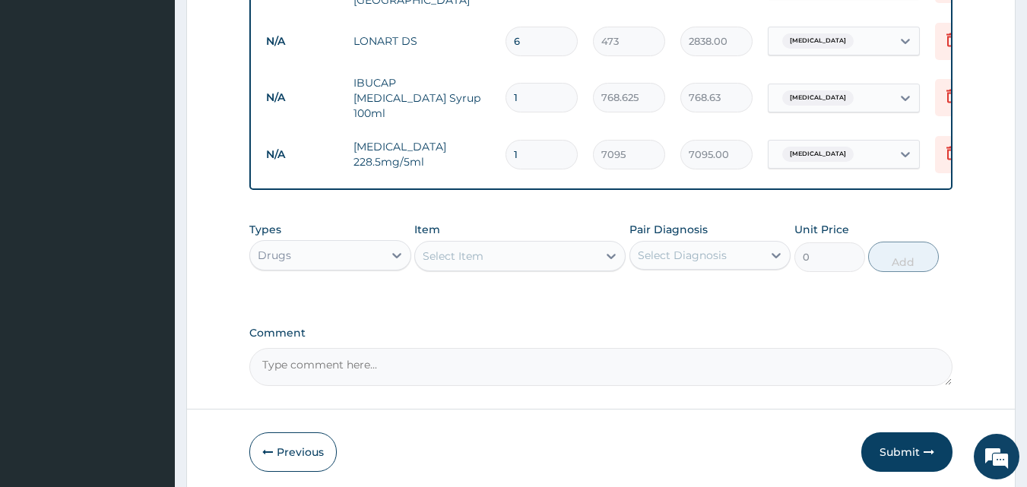
scroll to position [932, 0]
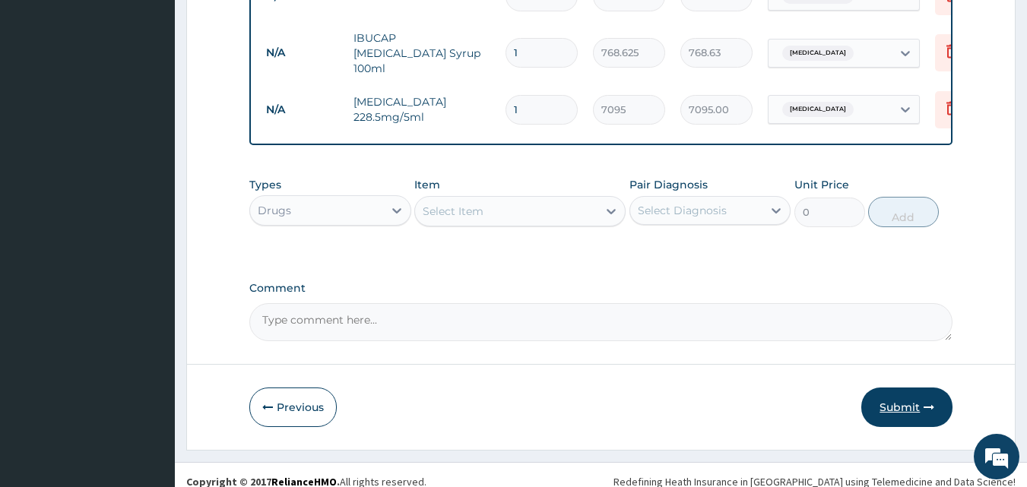
click at [907, 398] on button "Submit" at bounding box center [906, 408] width 91 height 40
